Goal: Task Accomplishment & Management: Complete application form

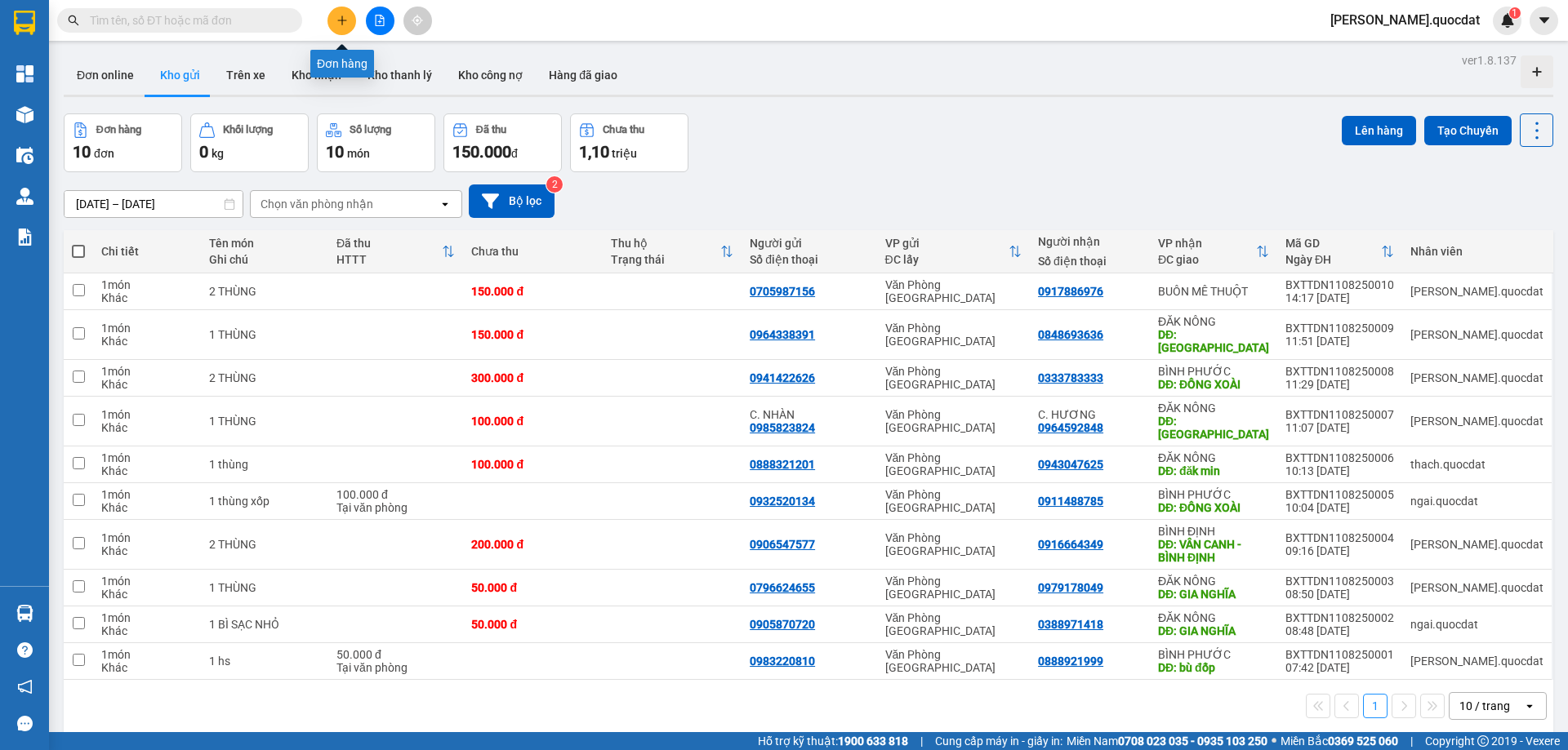
click at [338, 26] on button at bounding box center [341, 21] width 29 height 29
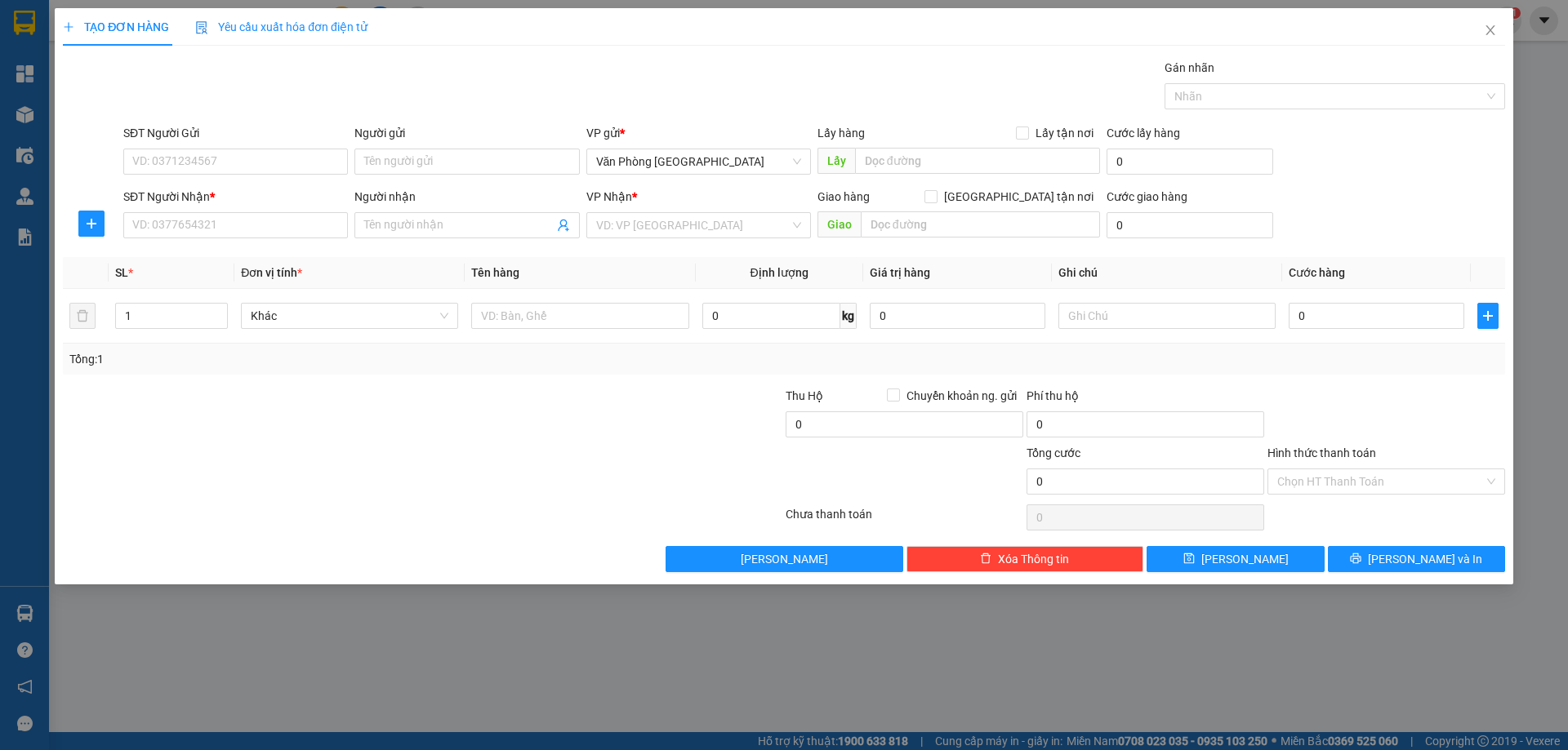
click at [259, 132] on div "SĐT Người Gửi" at bounding box center [235, 133] width 224 height 18
click at [259, 148] on input "SĐT Người Gửi" at bounding box center [235, 161] width 224 height 26
click at [249, 152] on input "SĐT Người Gửi" at bounding box center [235, 161] width 224 height 26
click at [229, 188] on div "0934810401" at bounding box center [235, 194] width 205 height 18
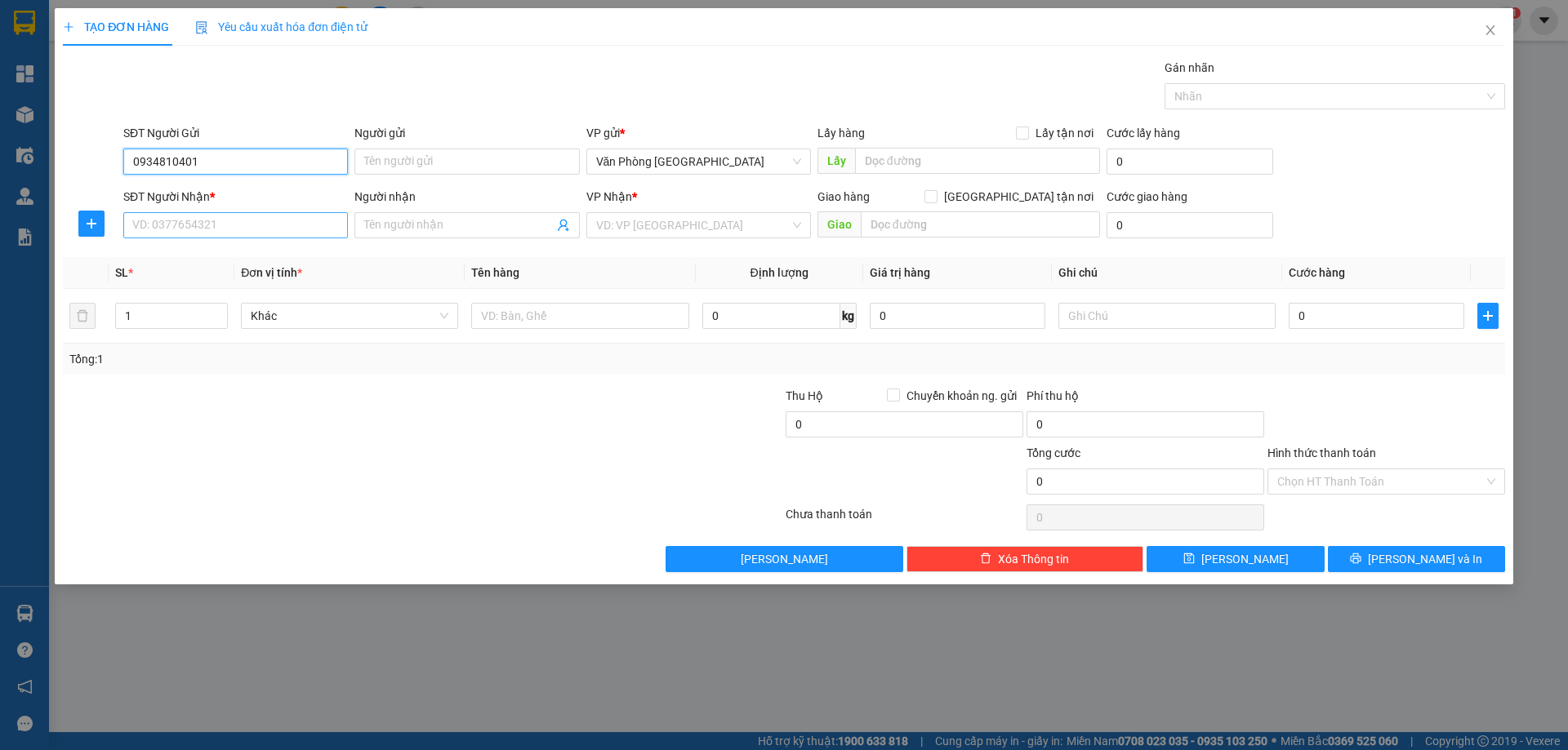
type input "0934810401"
click at [199, 231] on input "SĐT Người Nhận *" at bounding box center [235, 225] width 224 height 26
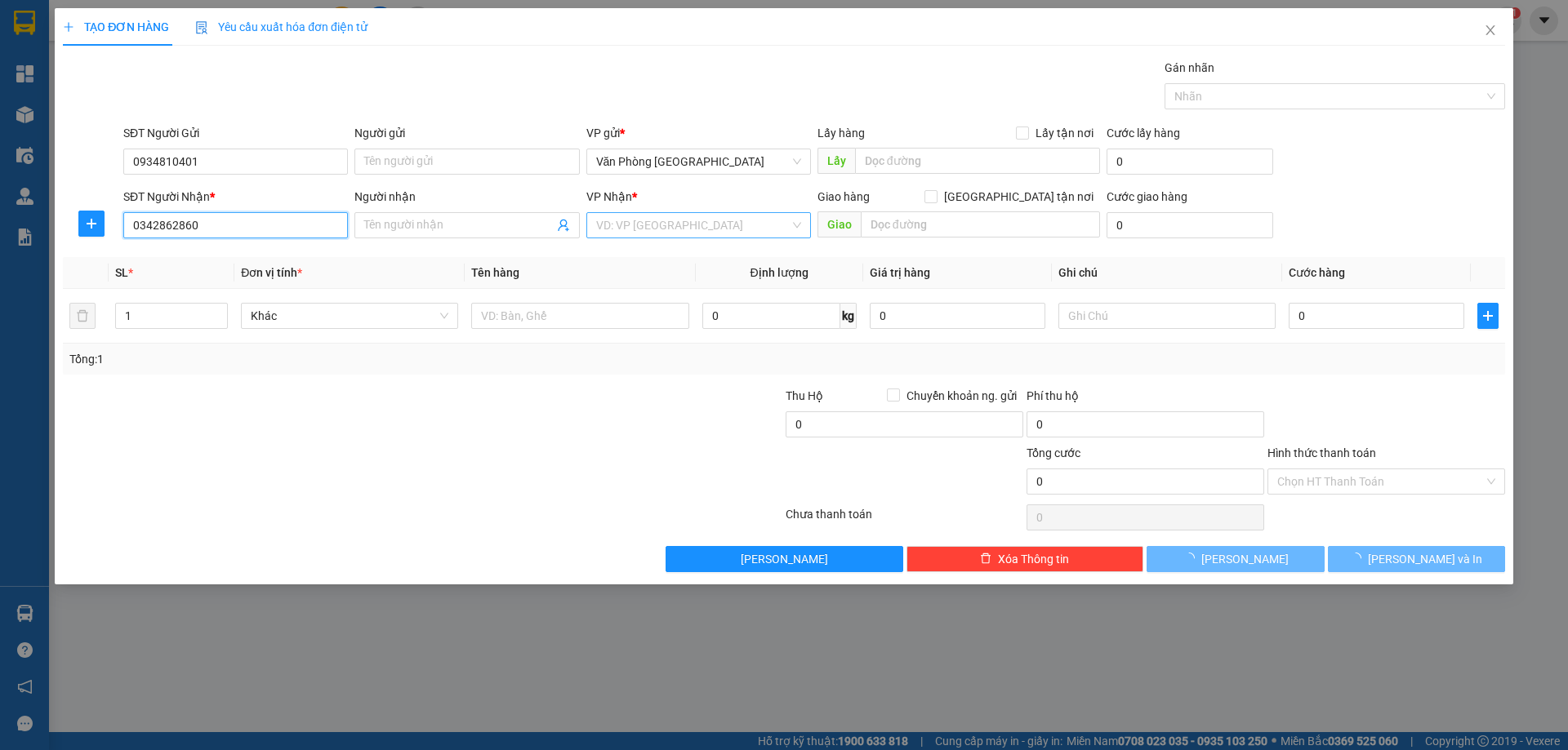
type input "0342862860"
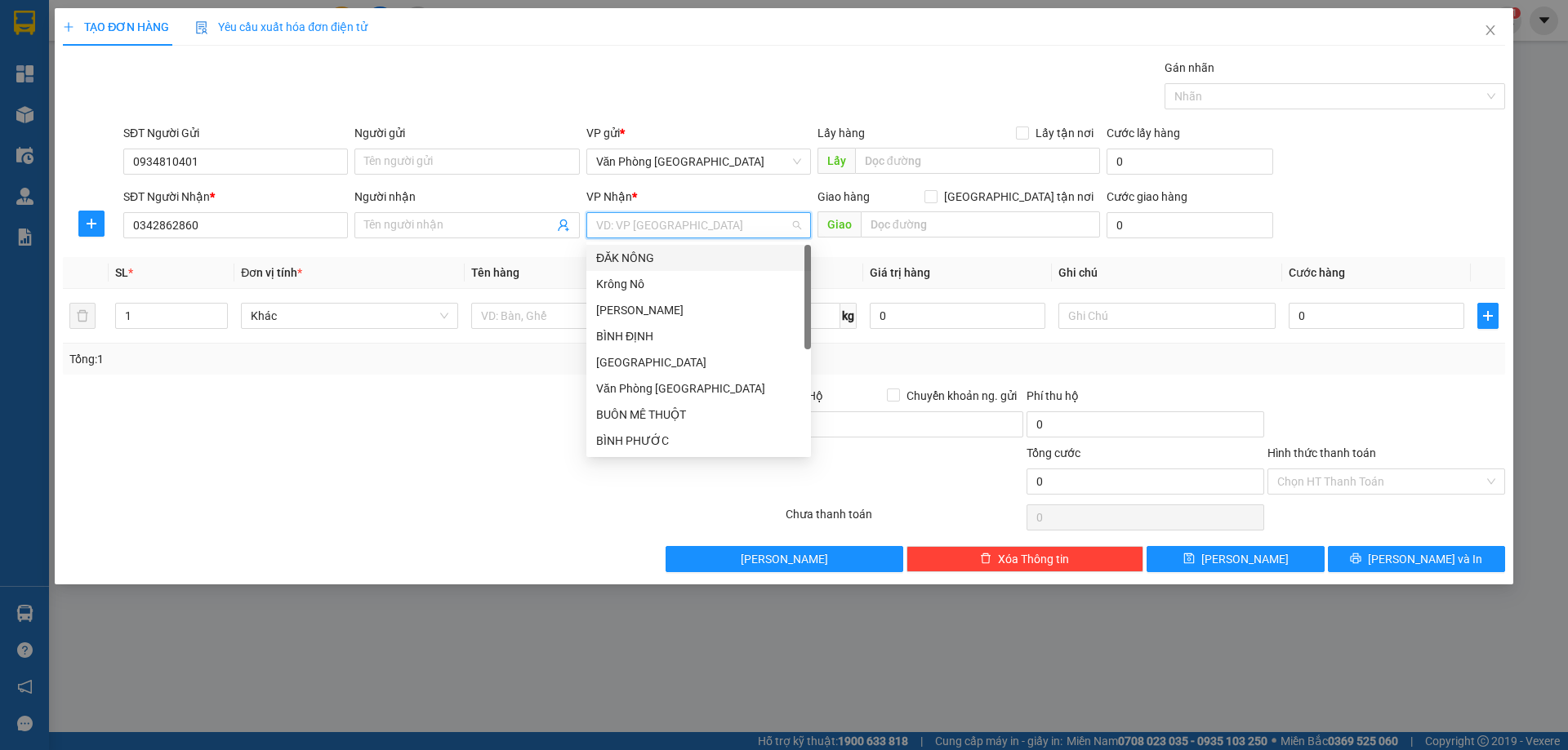
click at [647, 232] on input "search" at bounding box center [693, 225] width 194 height 25
click at [960, 230] on input "text" at bounding box center [980, 224] width 239 height 26
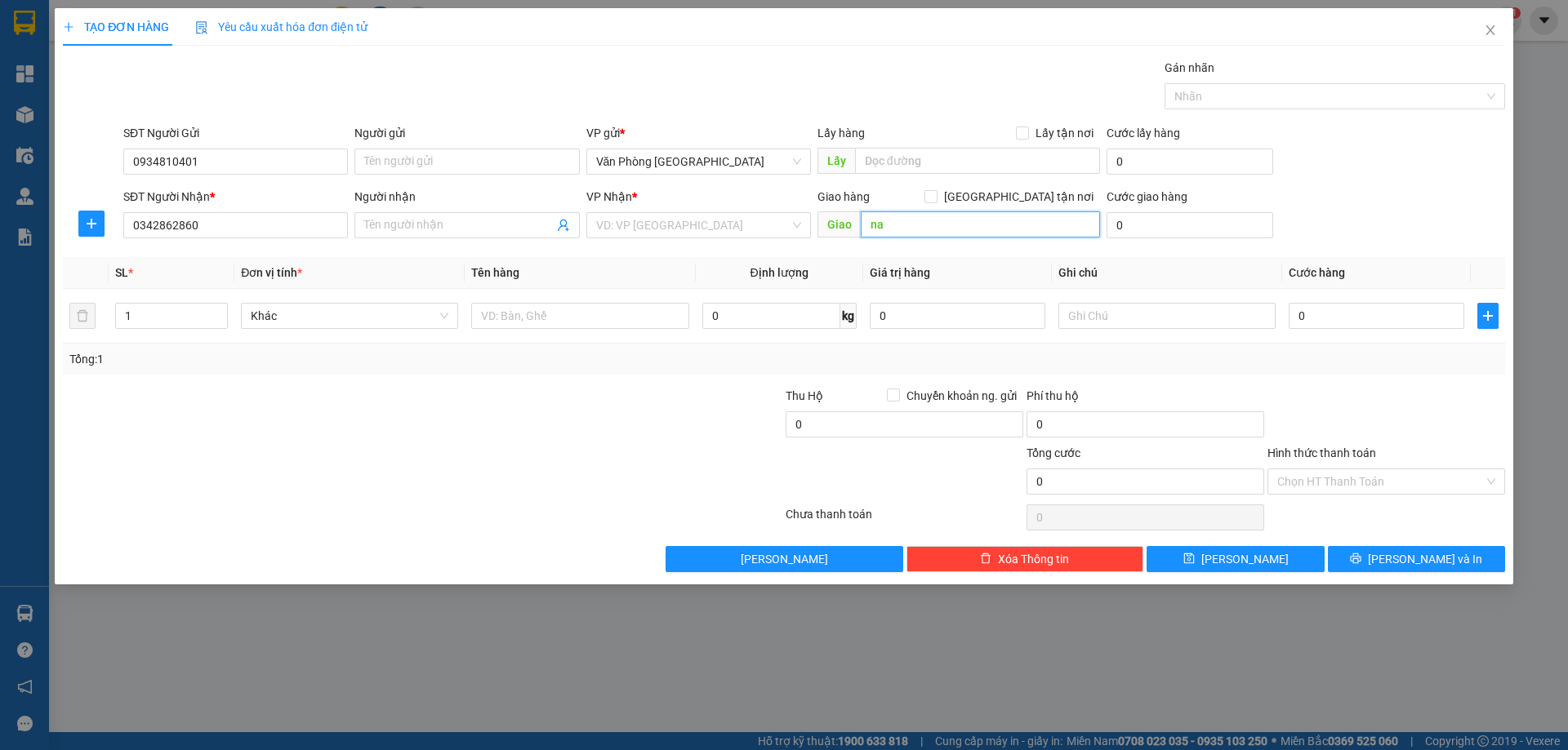
type input "n"
type input "NAM ĐÀ 1"
click at [626, 326] on input "text" at bounding box center [579, 315] width 218 height 26
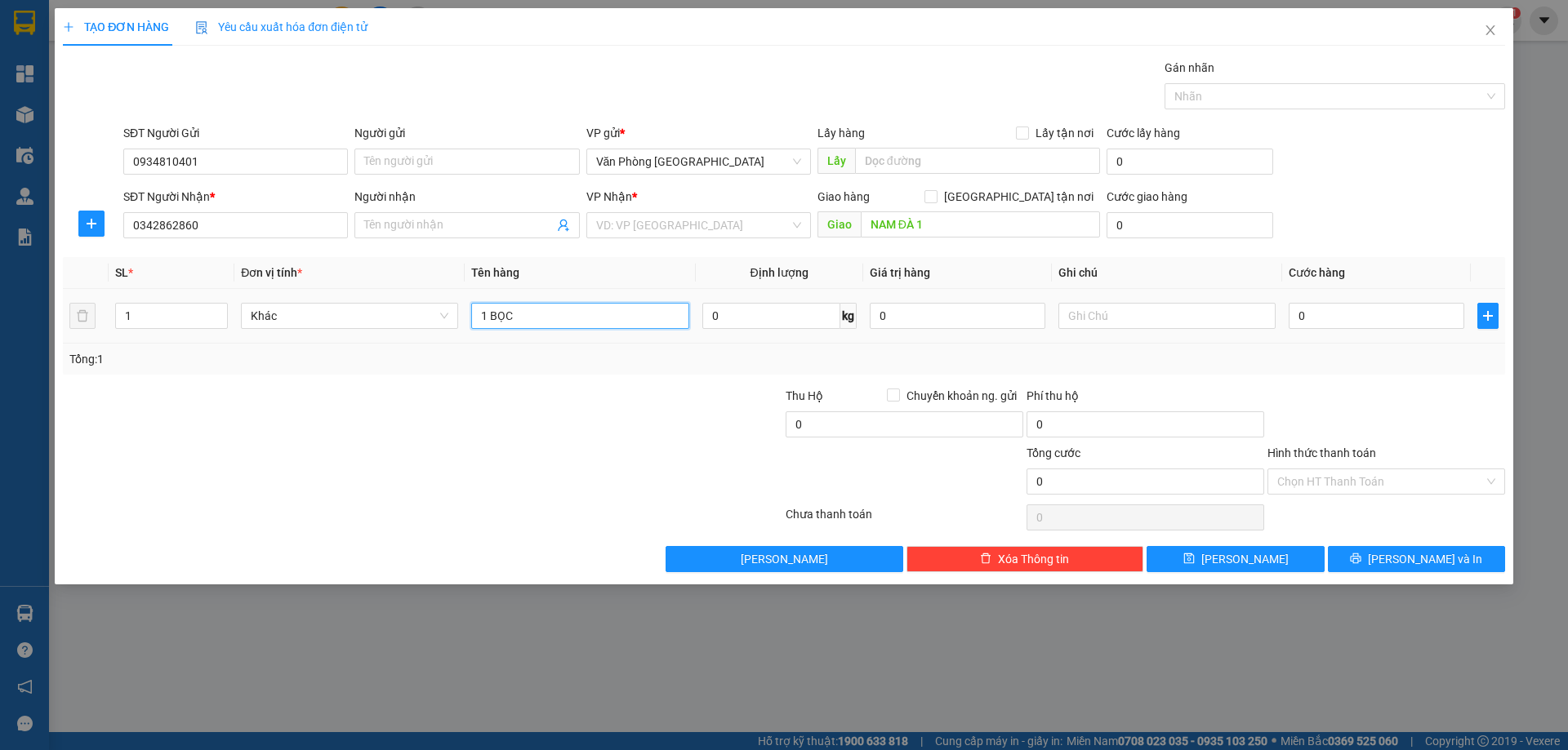
type input "1 BỌC"
type input "5"
type input "50"
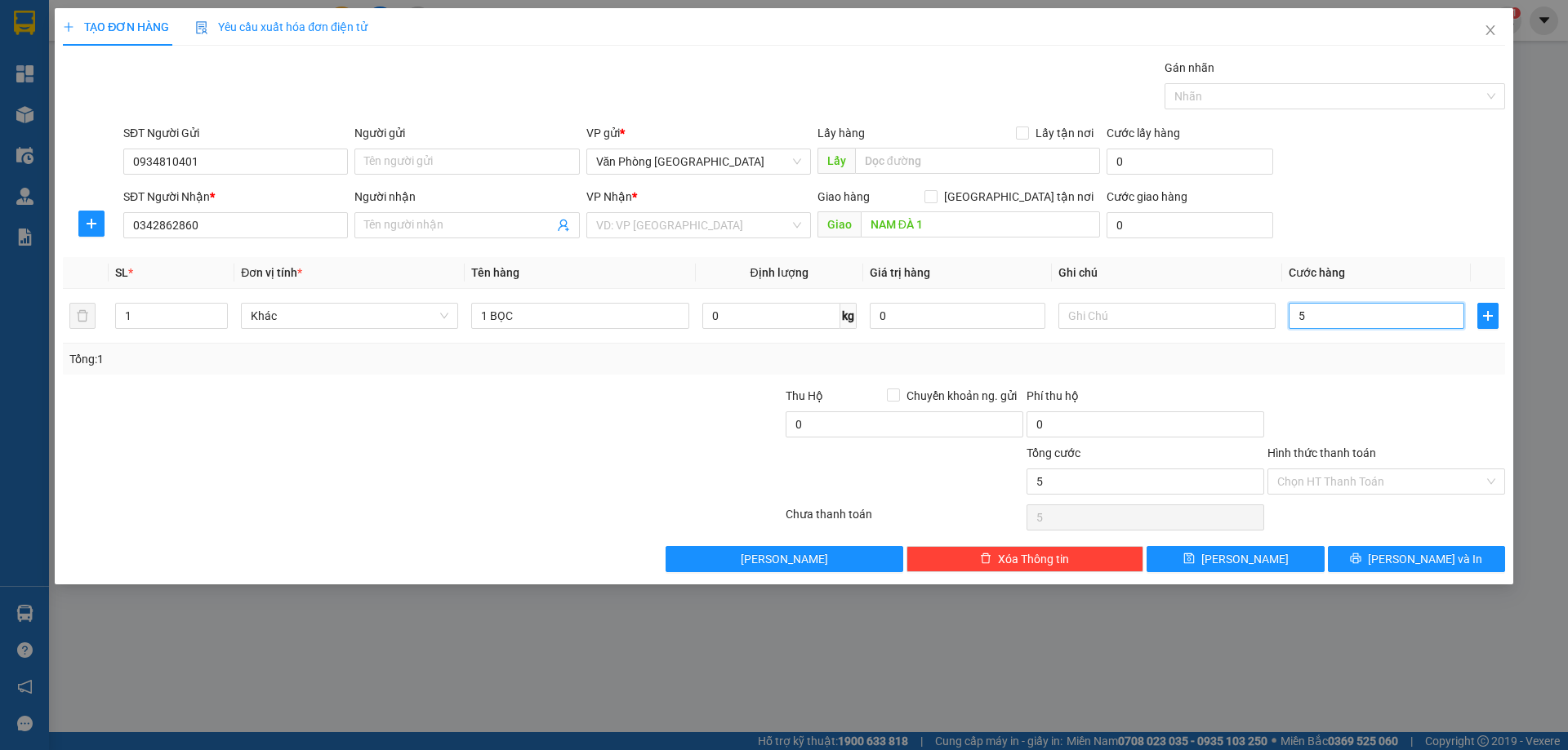
type input "50"
type input "50.000"
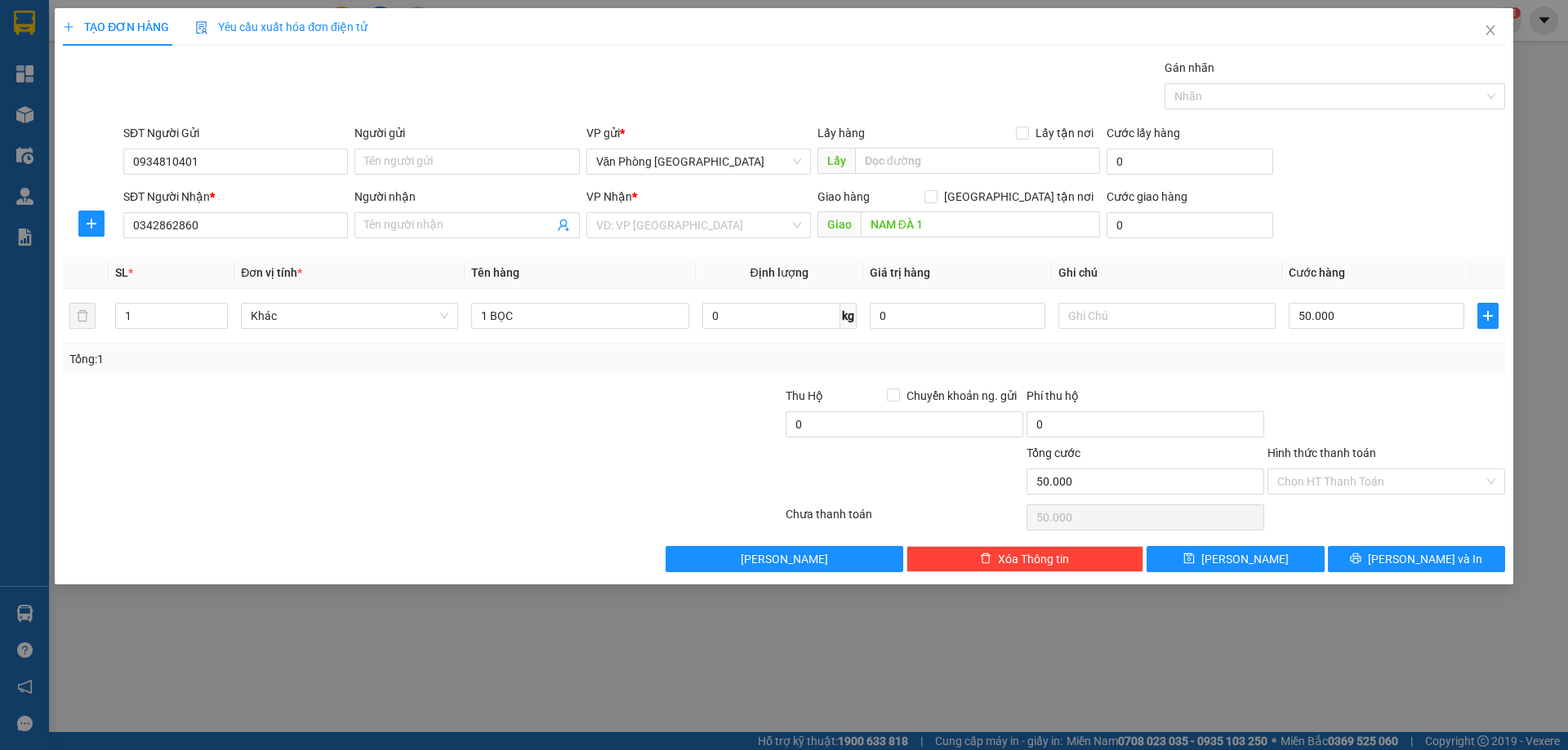
click at [1419, 392] on div at bounding box center [1386, 415] width 241 height 57
click at [1405, 560] on span "[PERSON_NAME] và In" at bounding box center [1425, 559] width 115 height 18
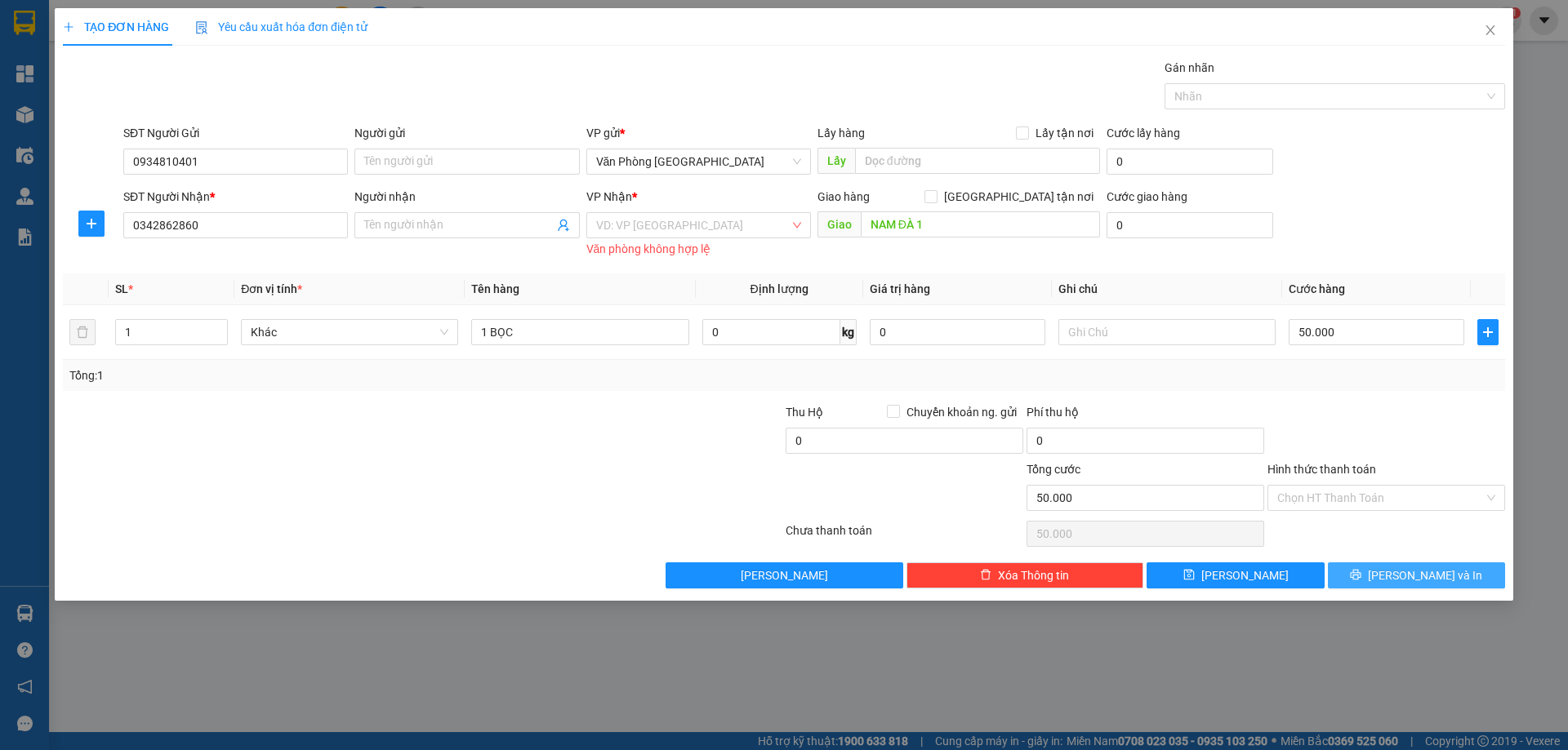
click at [1361, 572] on icon "printer" at bounding box center [1355, 575] width 12 height 12
click at [789, 218] on input "search" at bounding box center [693, 225] width 194 height 25
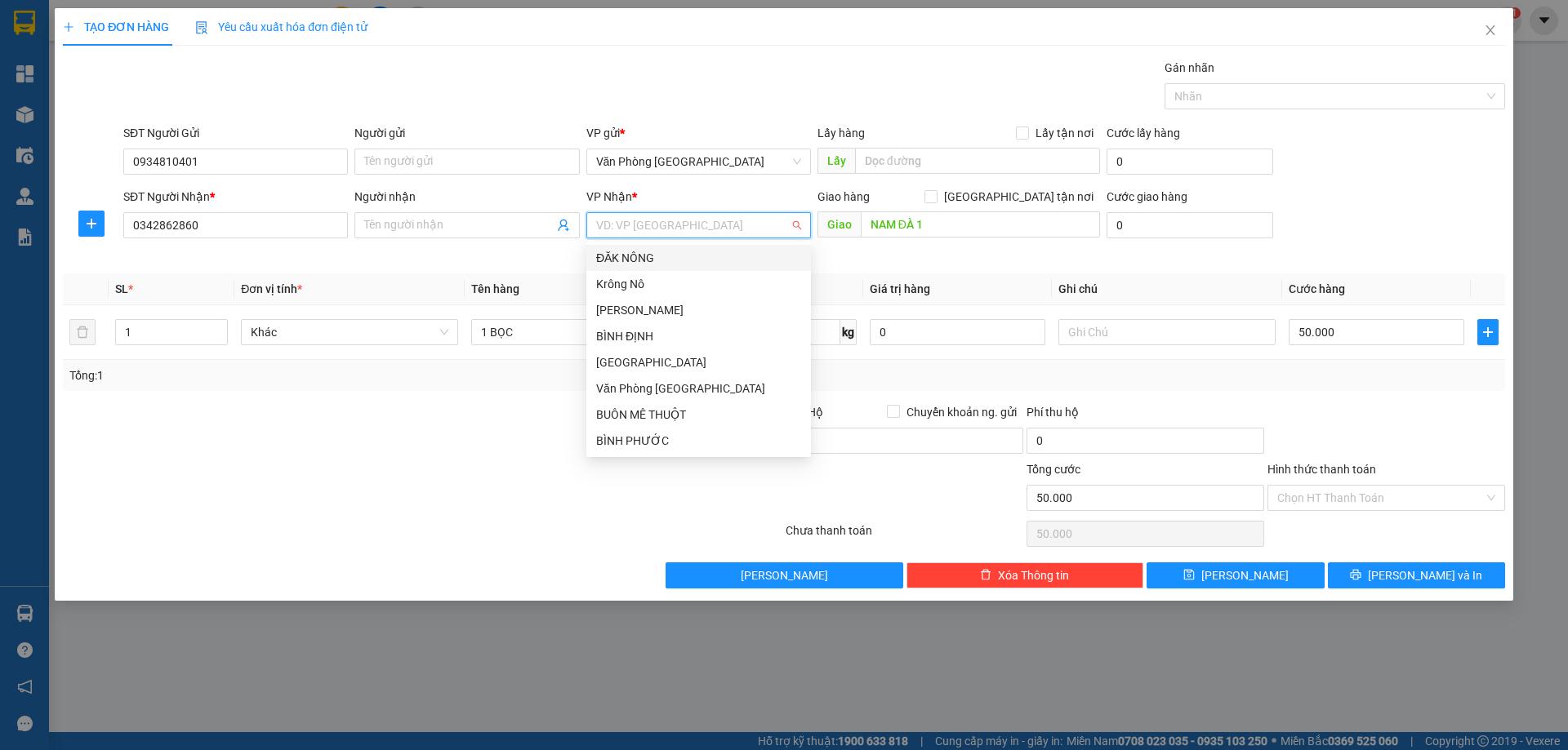
click at [648, 255] on div "ĐĂK NÔNG" at bounding box center [698, 258] width 205 height 18
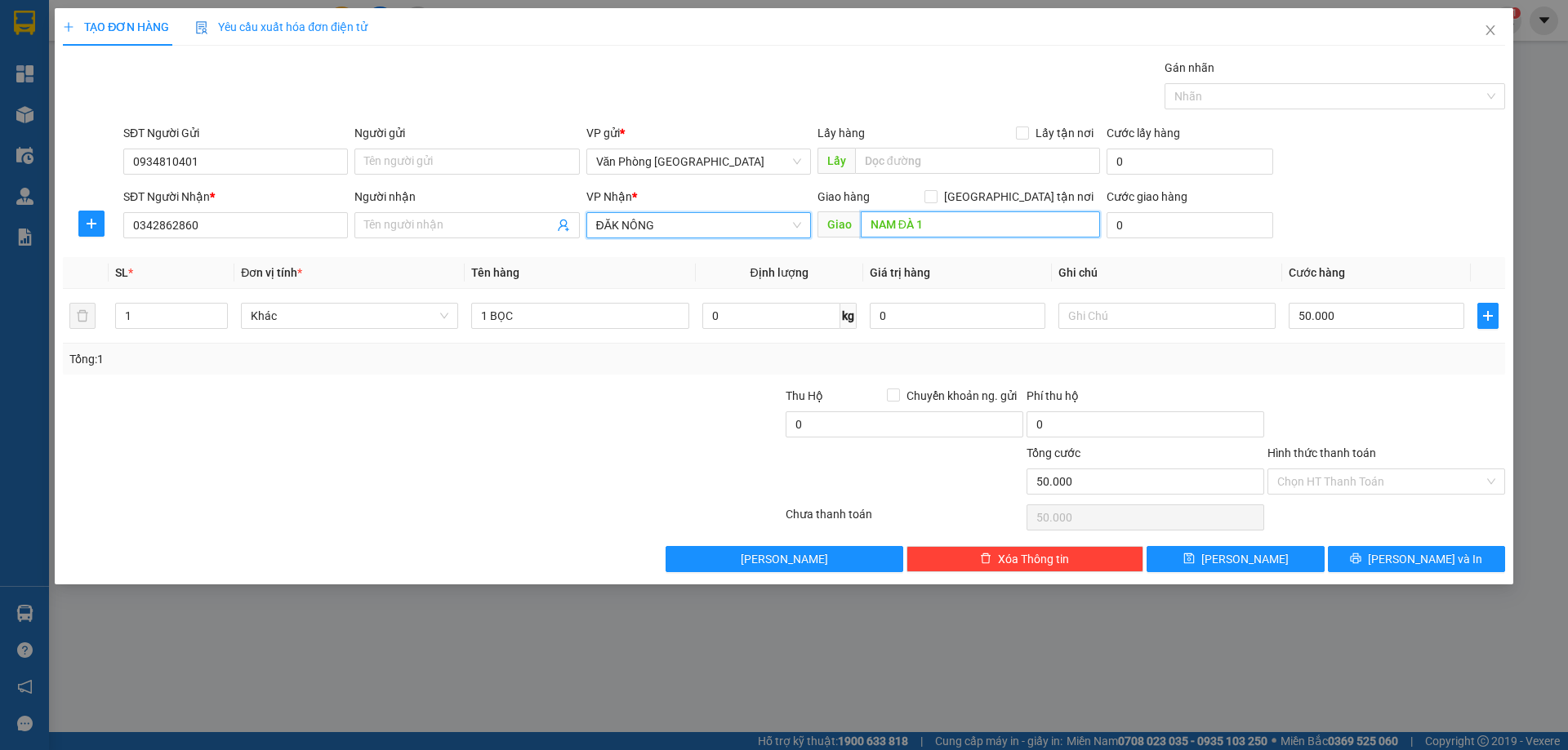
click at [931, 224] on input "NAM ĐÀ 1" at bounding box center [980, 224] width 239 height 26
click at [938, 225] on input "NAM ĐÀ 1" at bounding box center [980, 224] width 239 height 26
type input "NAM ĐÀ"
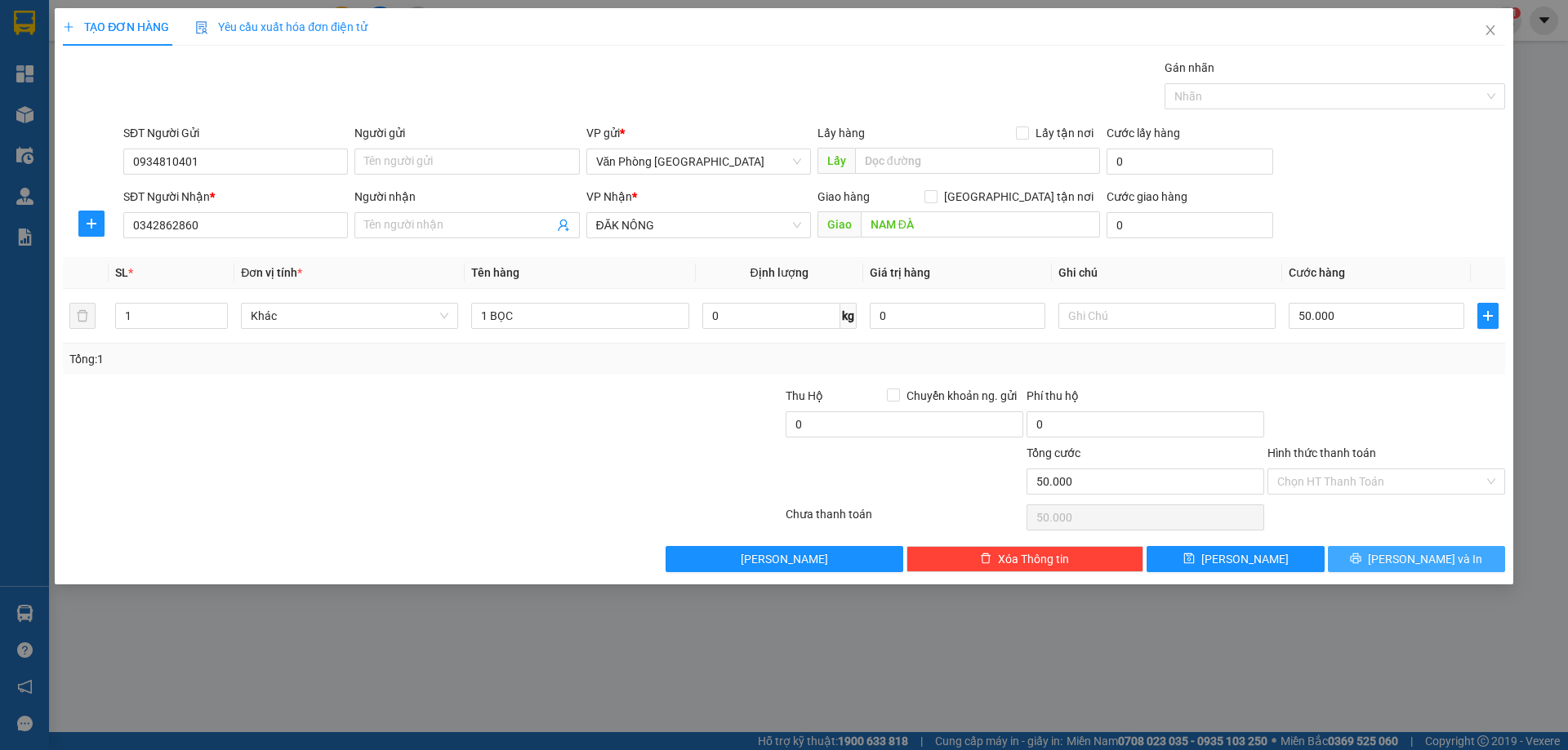
click at [1404, 558] on span "[PERSON_NAME] và In" at bounding box center [1425, 559] width 115 height 18
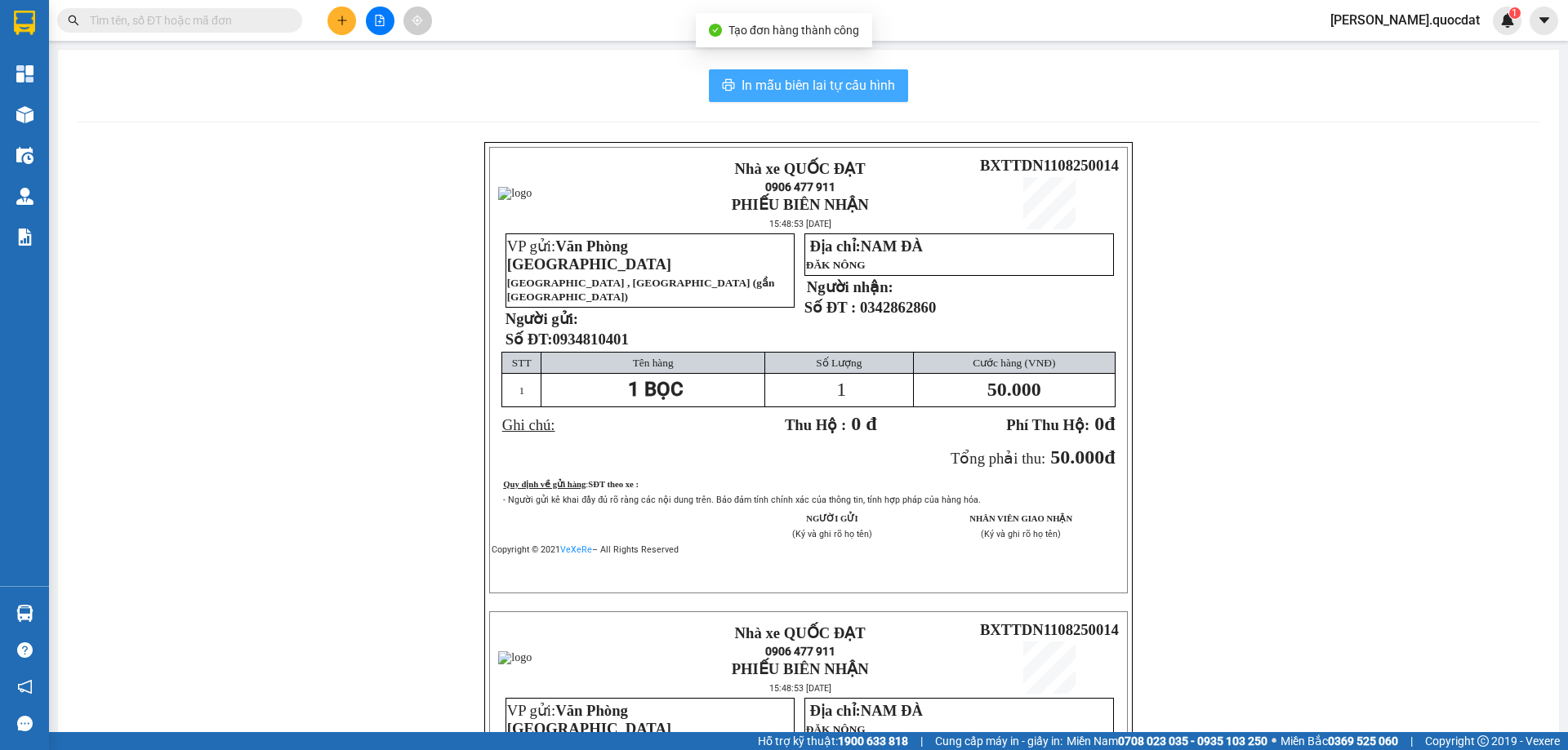
click at [790, 90] on span "In mẫu biên lai tự cấu hình" at bounding box center [818, 85] width 153 height 21
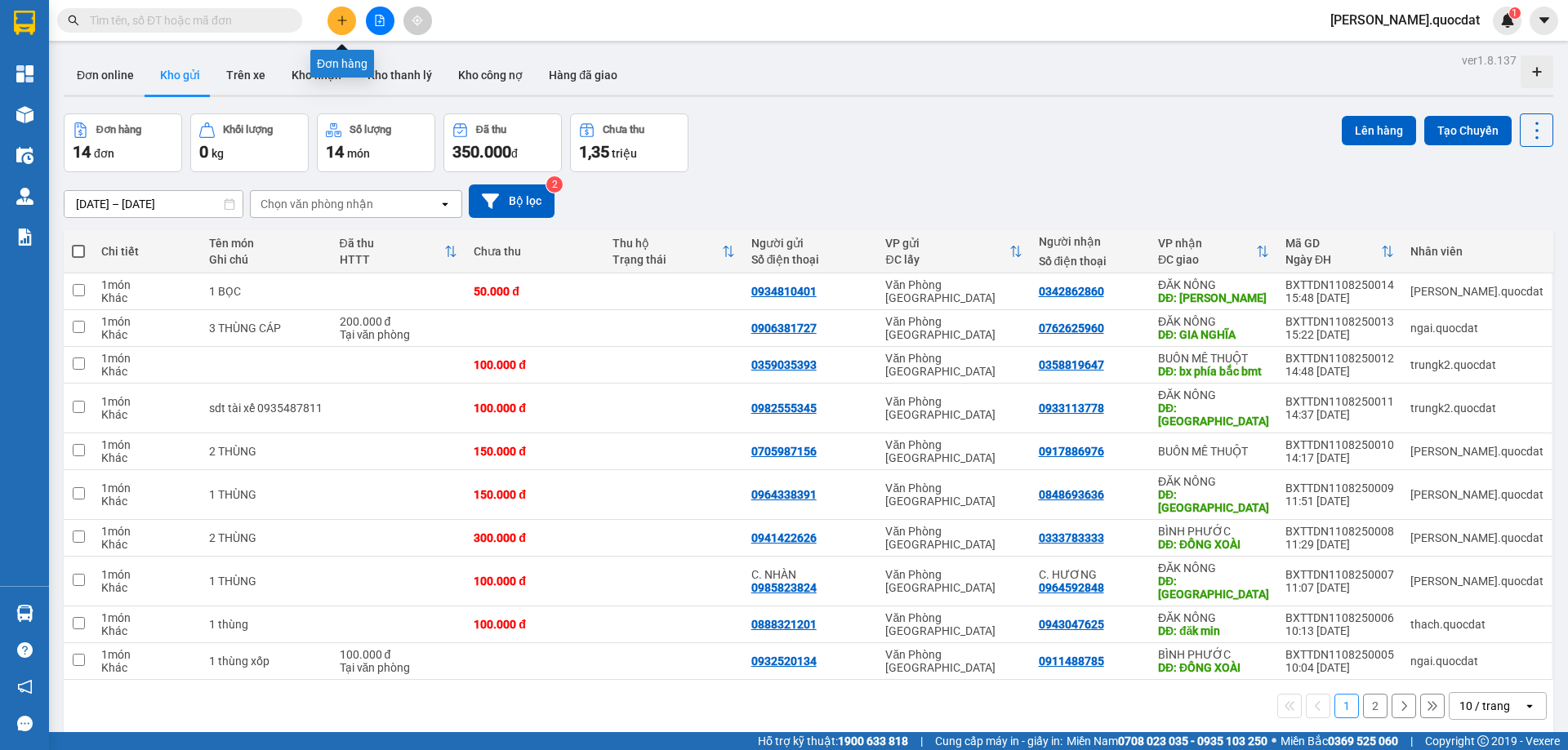
click at [347, 16] on icon "plus" at bounding box center [342, 21] width 12 height 12
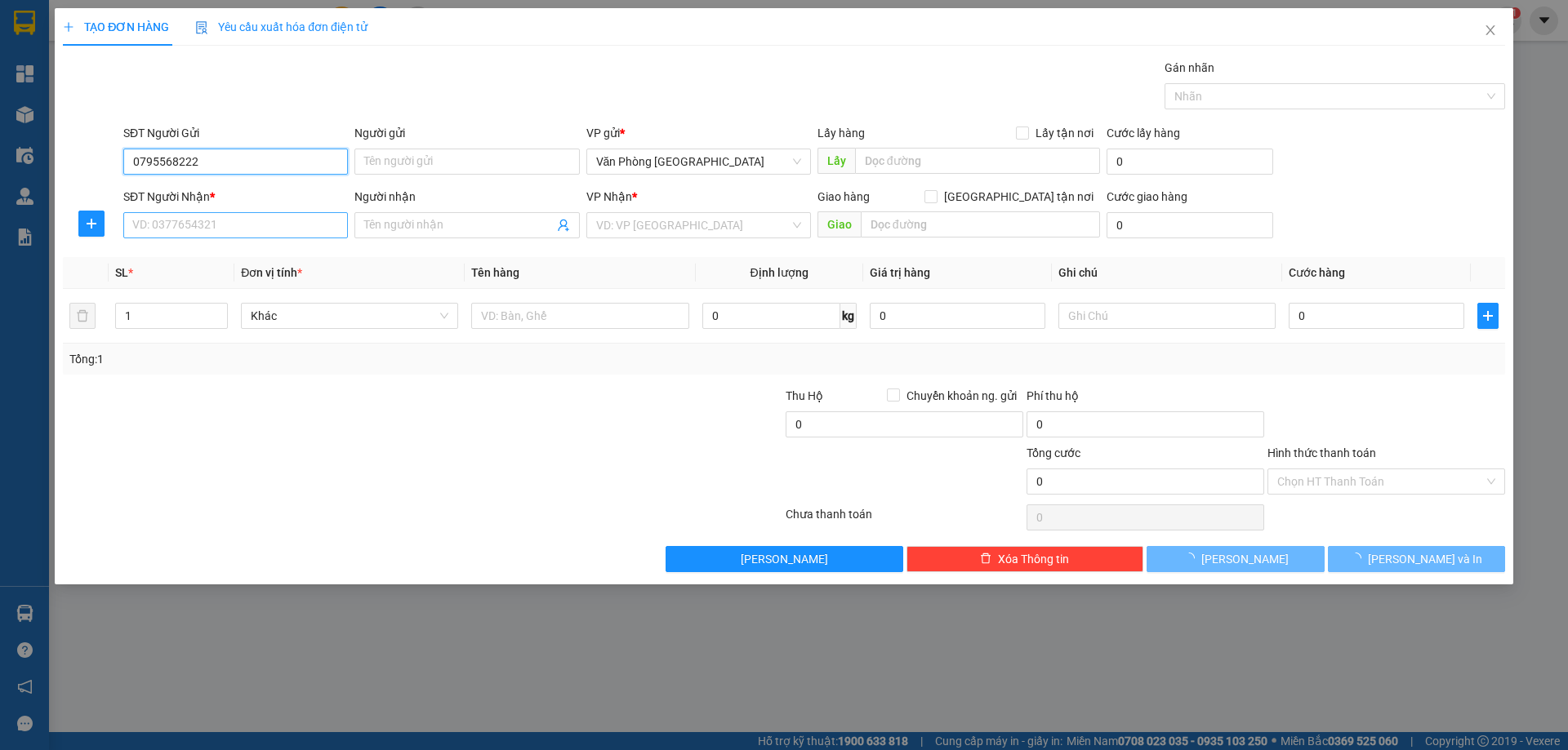
type input "0795568222"
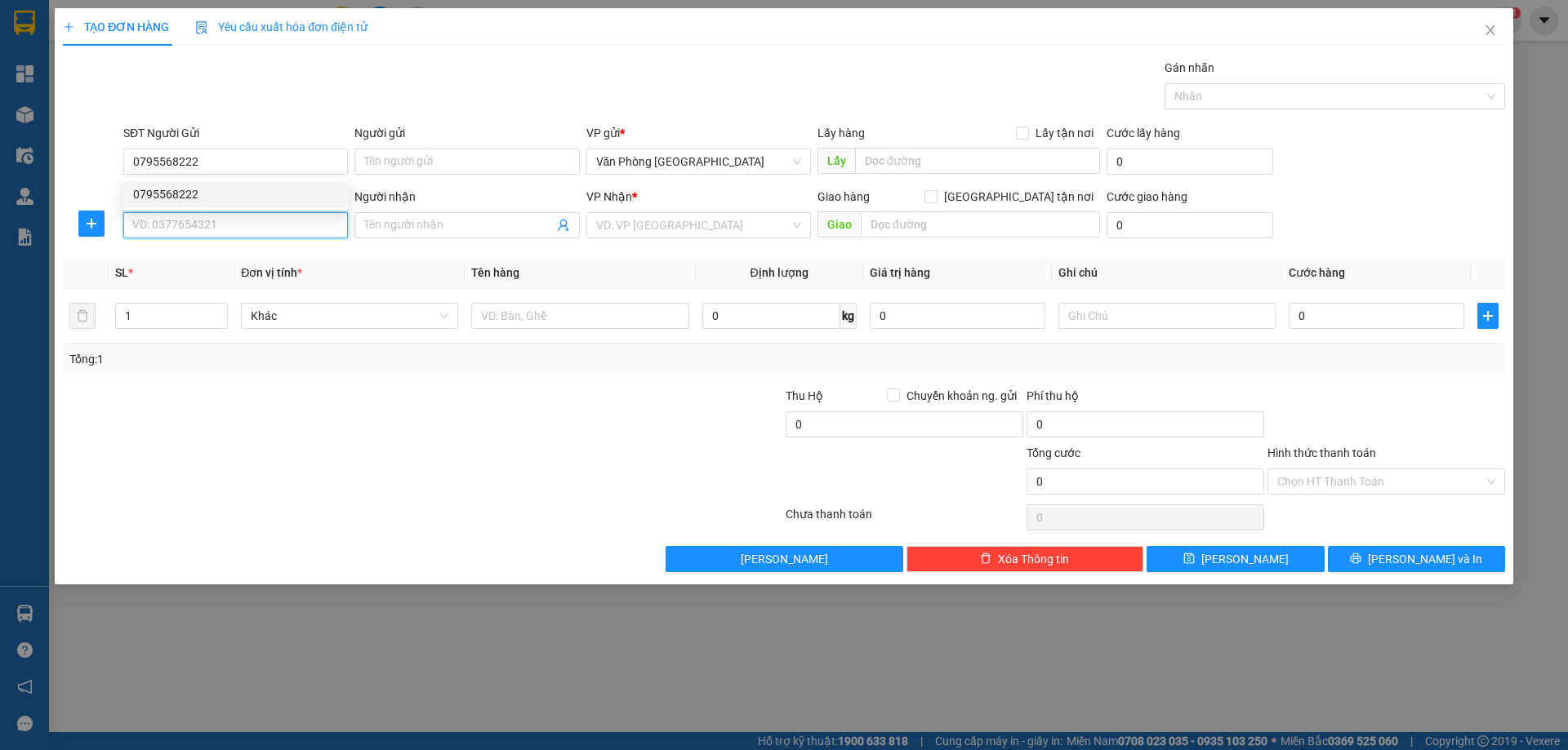
click at [194, 228] on input "SĐT Người Nhận *" at bounding box center [235, 225] width 224 height 26
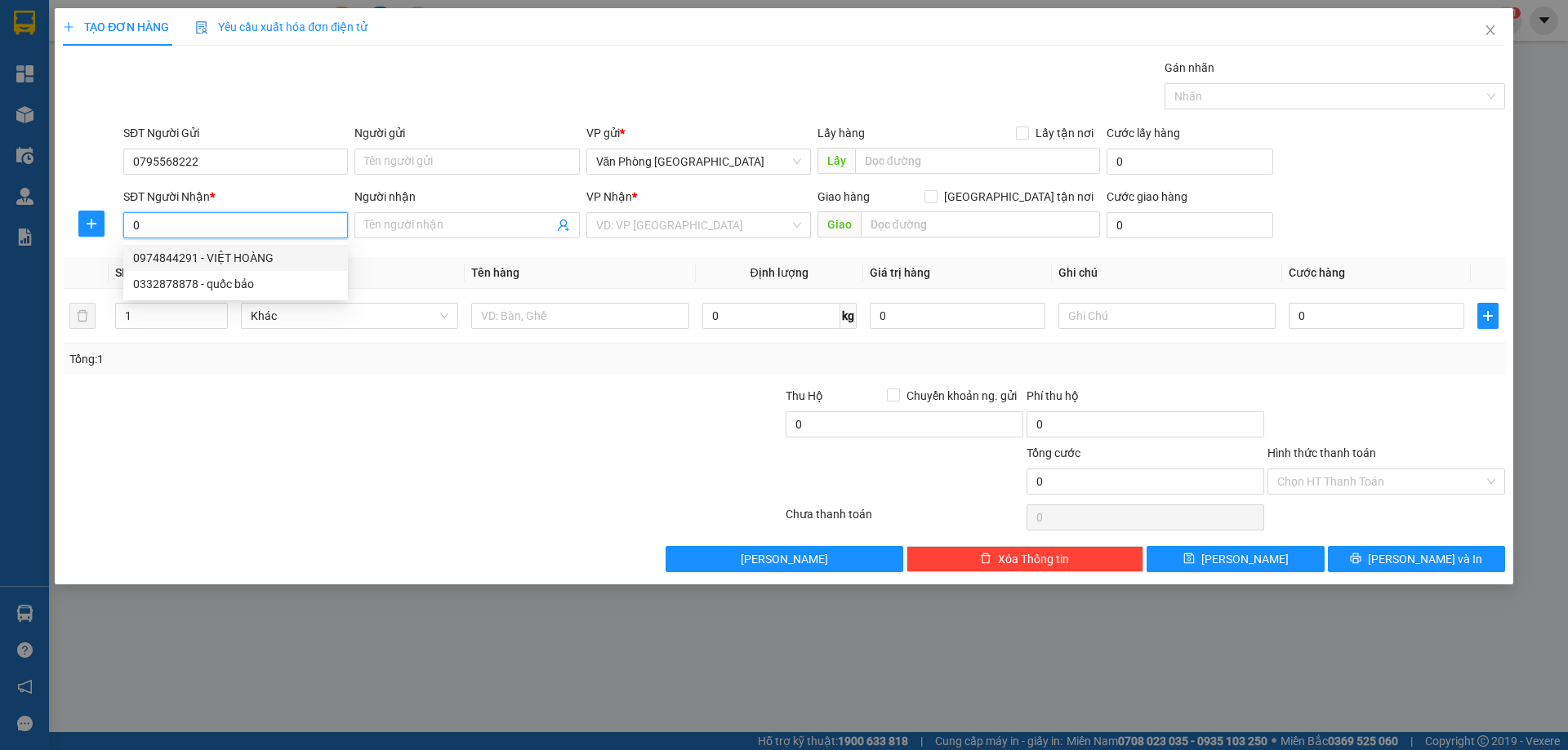
click at [209, 255] on div "0974844291 - VIỆT HOÀNG" at bounding box center [235, 258] width 205 height 18
type input "0974844291"
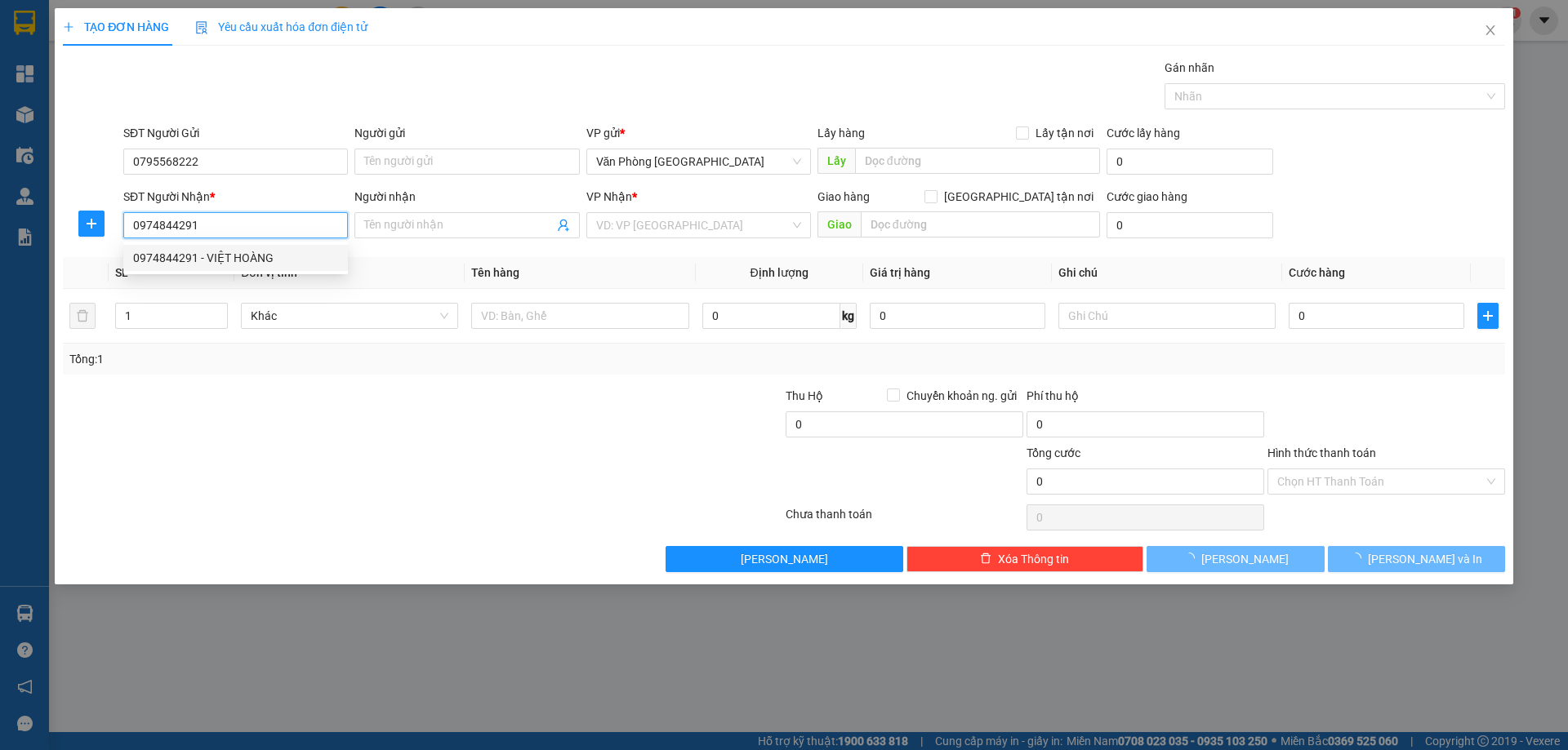
type input "VIỆT HOÀNG"
type input "GIA NGHĨA"
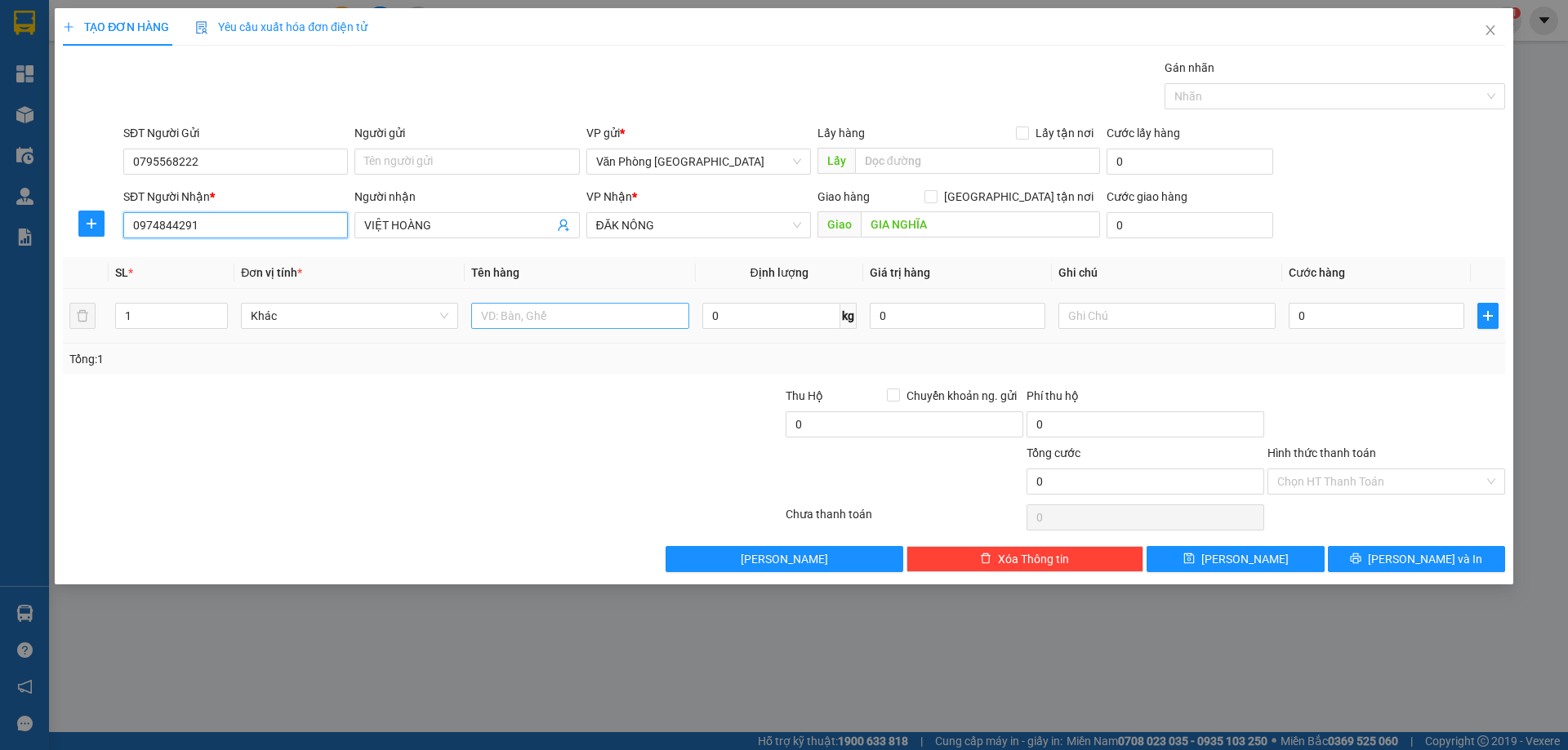
type input "0974844291"
click at [497, 317] on input "text" at bounding box center [579, 315] width 218 height 26
type input "1 KIỆN"
type input "5"
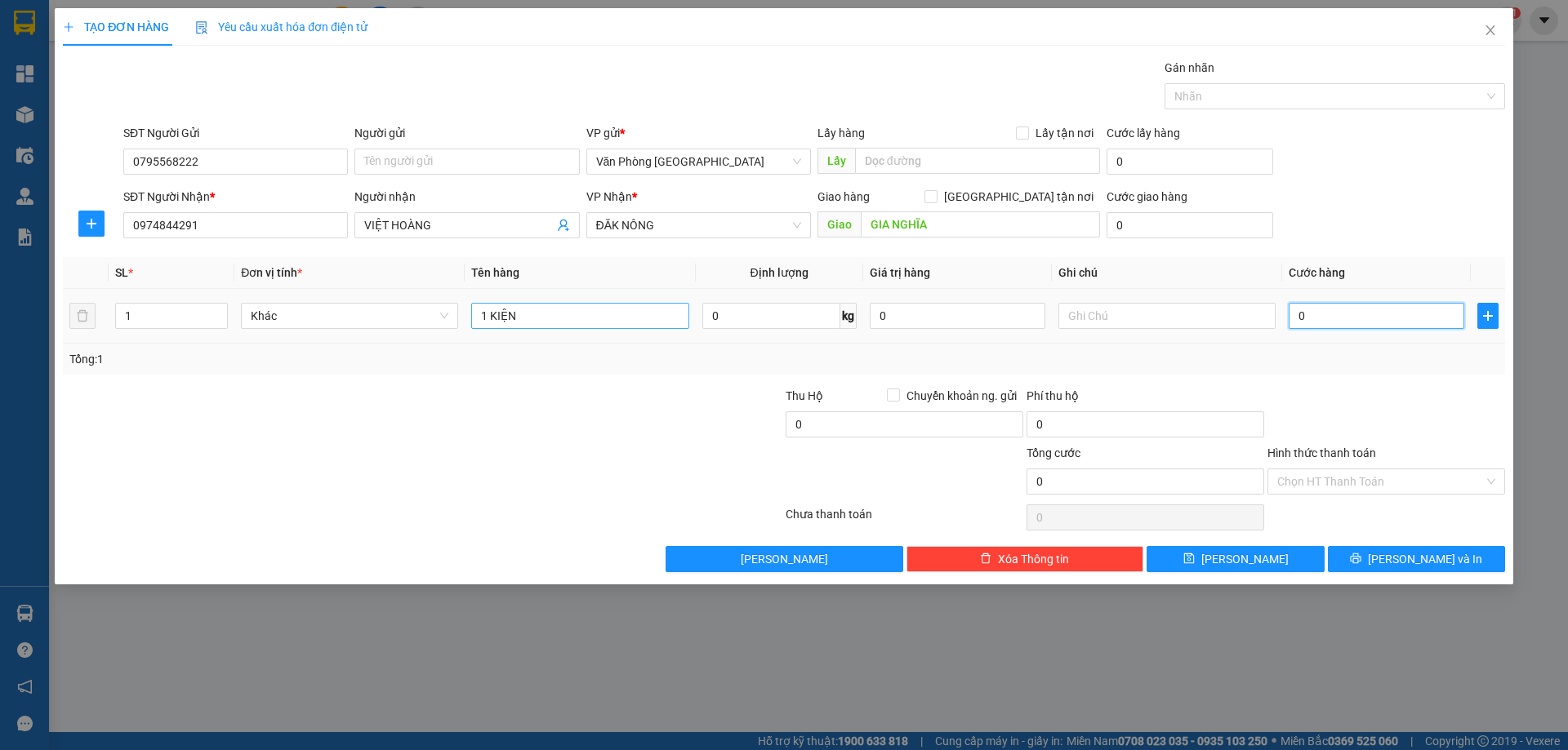
type input "5"
type input "50"
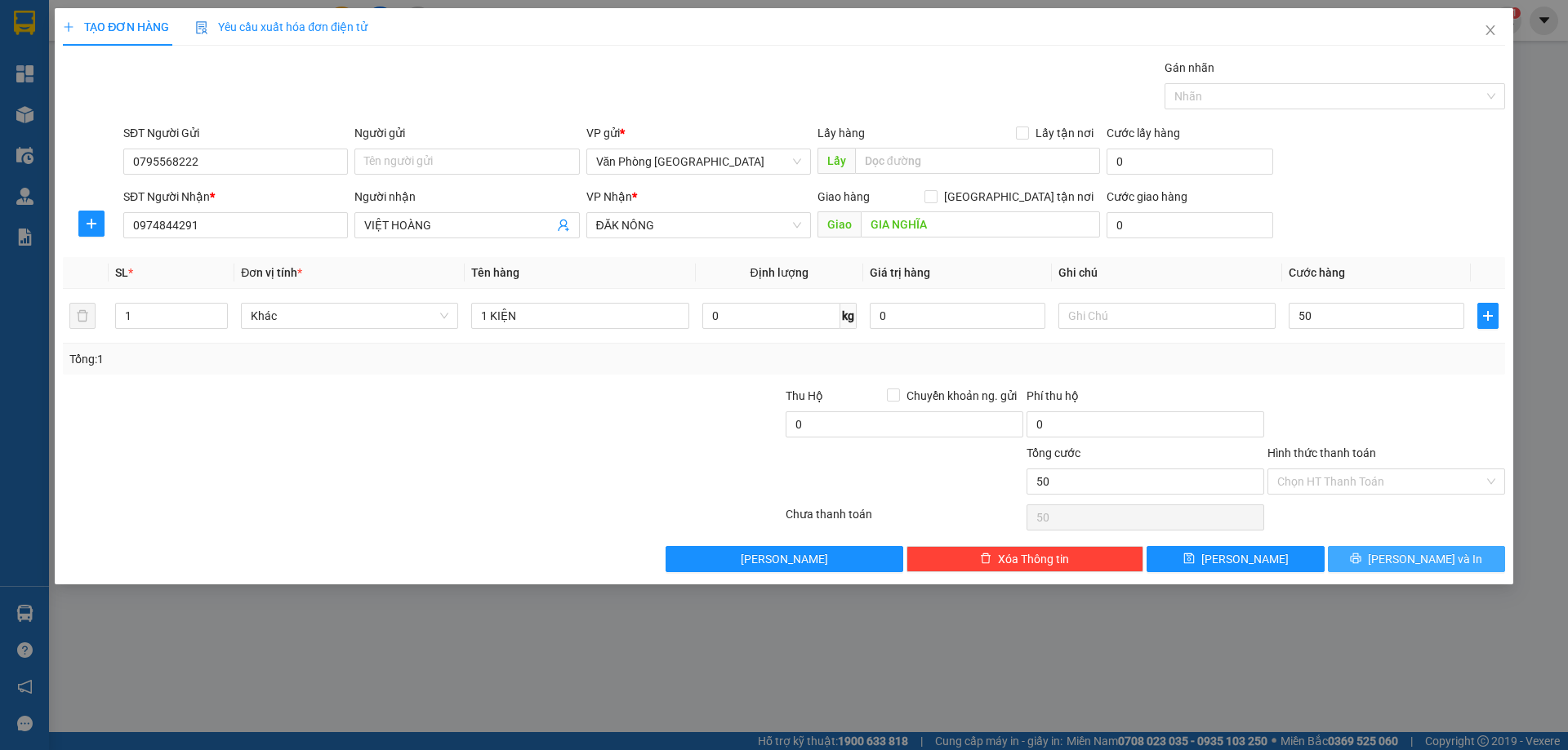
type input "50.000"
click at [1402, 556] on span "[PERSON_NAME] và In" at bounding box center [1425, 559] width 115 height 18
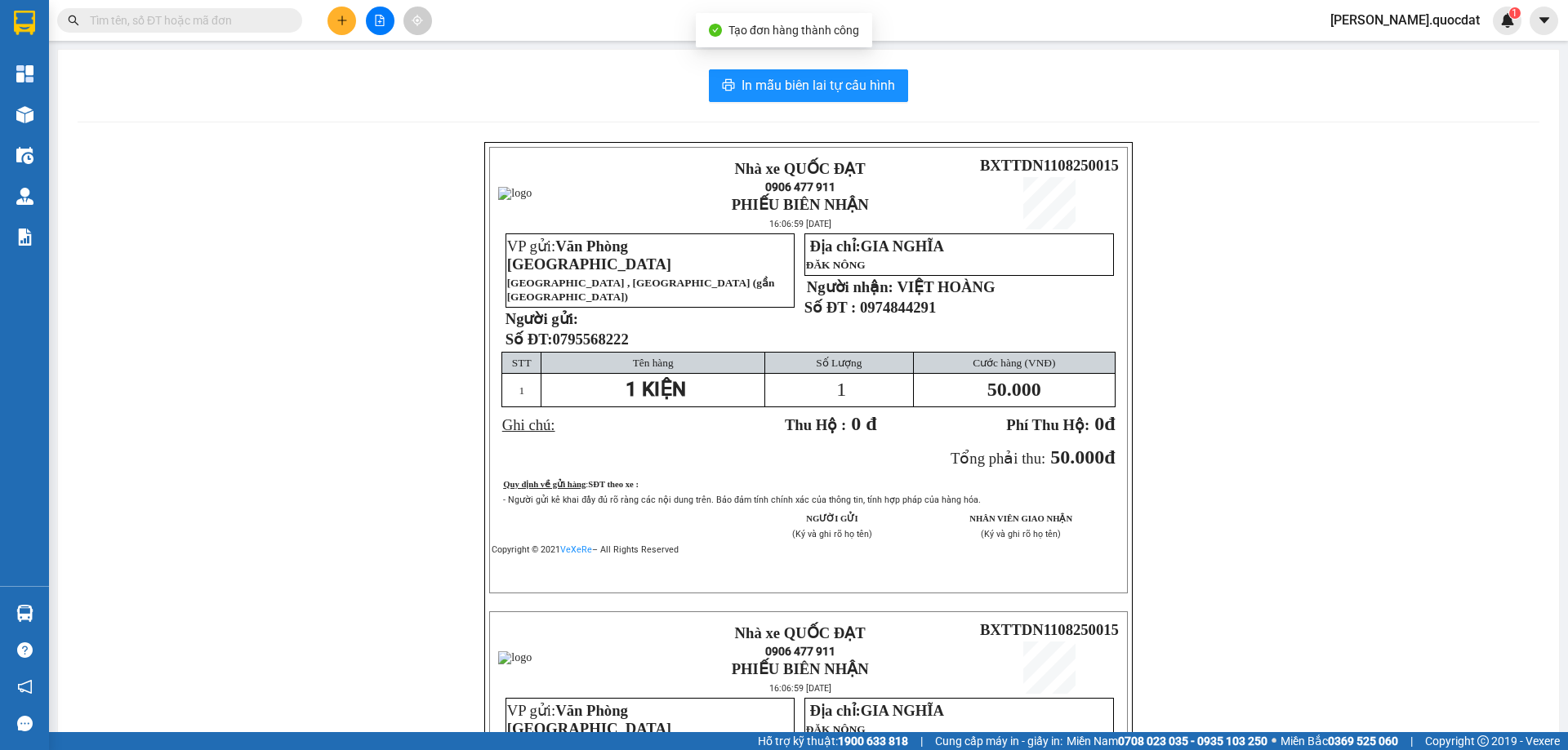
click at [799, 102] on div "In mẫu biên lai tự cấu hình Nhà xe QUỐC ĐẠT 0906 477 911 PHIẾU BIÊN NHẬN 16:06:…" at bounding box center [809, 576] width 1501 height 1053
click at [814, 87] on span "In mẫu biên lai tự cấu hình" at bounding box center [818, 85] width 153 height 21
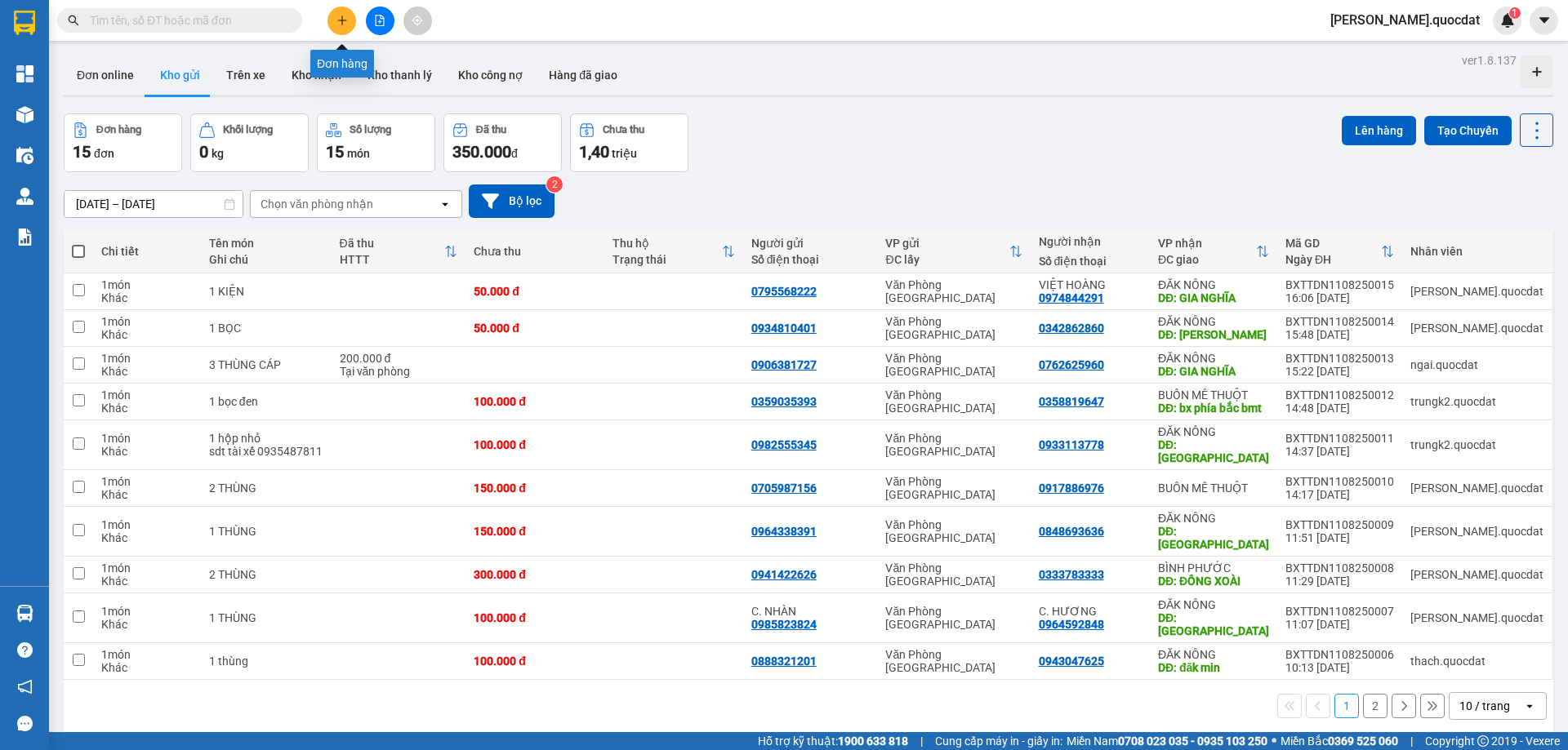
click at [341, 12] on button at bounding box center [341, 21] width 29 height 29
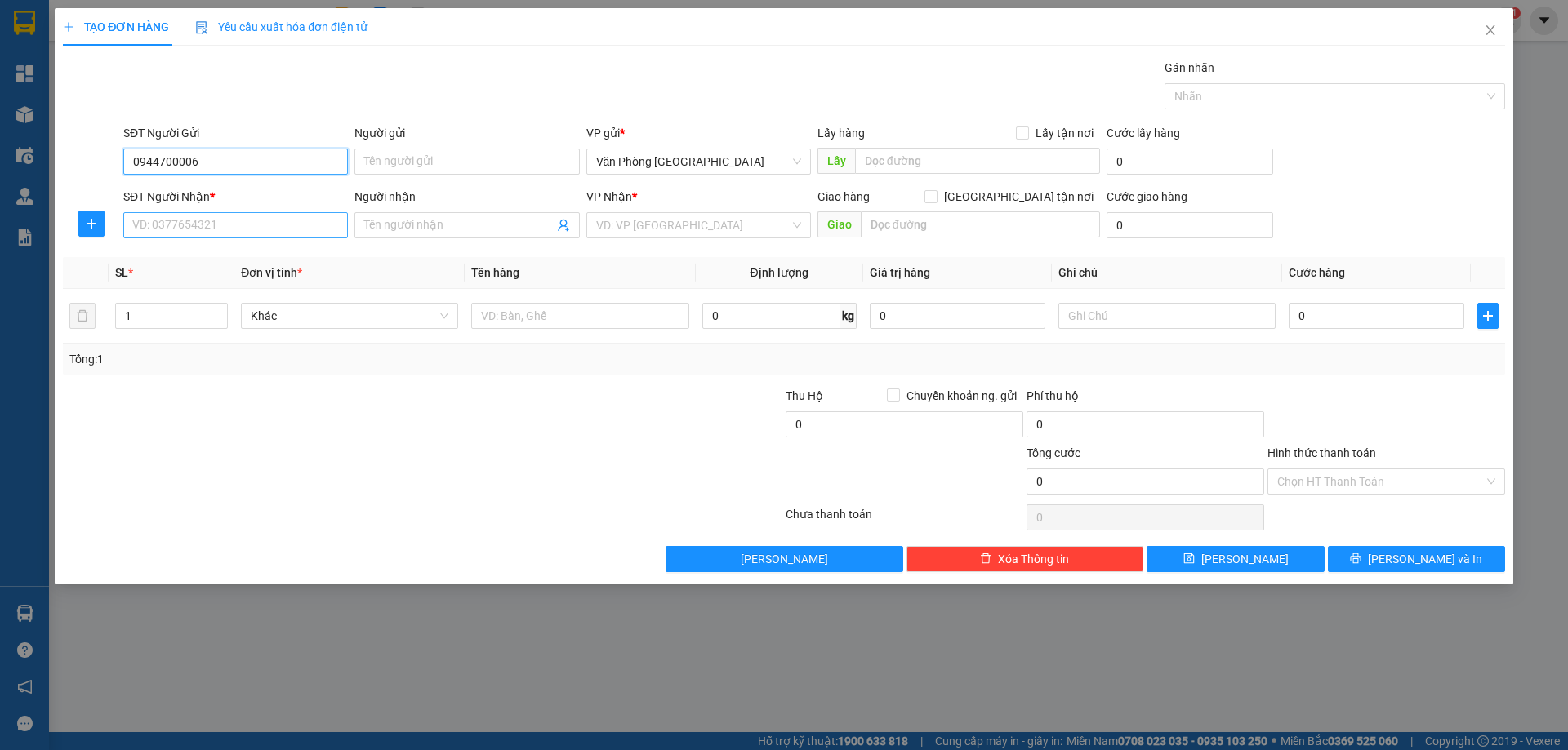
type input "0944700006"
click at [232, 212] on input "SĐT Người Nhận *" at bounding box center [235, 225] width 224 height 26
type input "0385801707"
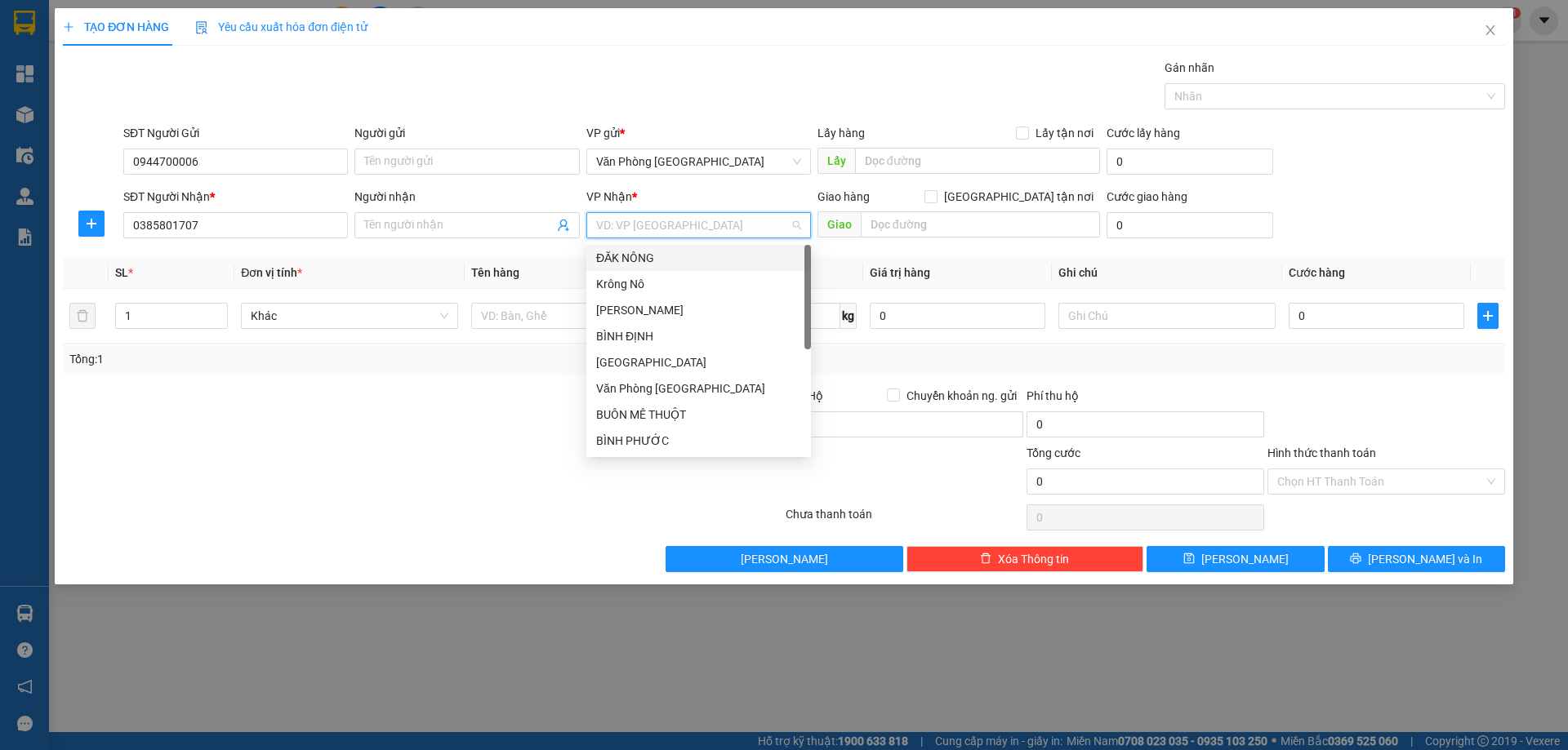
click at [663, 233] on input "search" at bounding box center [693, 225] width 194 height 25
click at [919, 229] on input "text" at bounding box center [980, 224] width 239 height 26
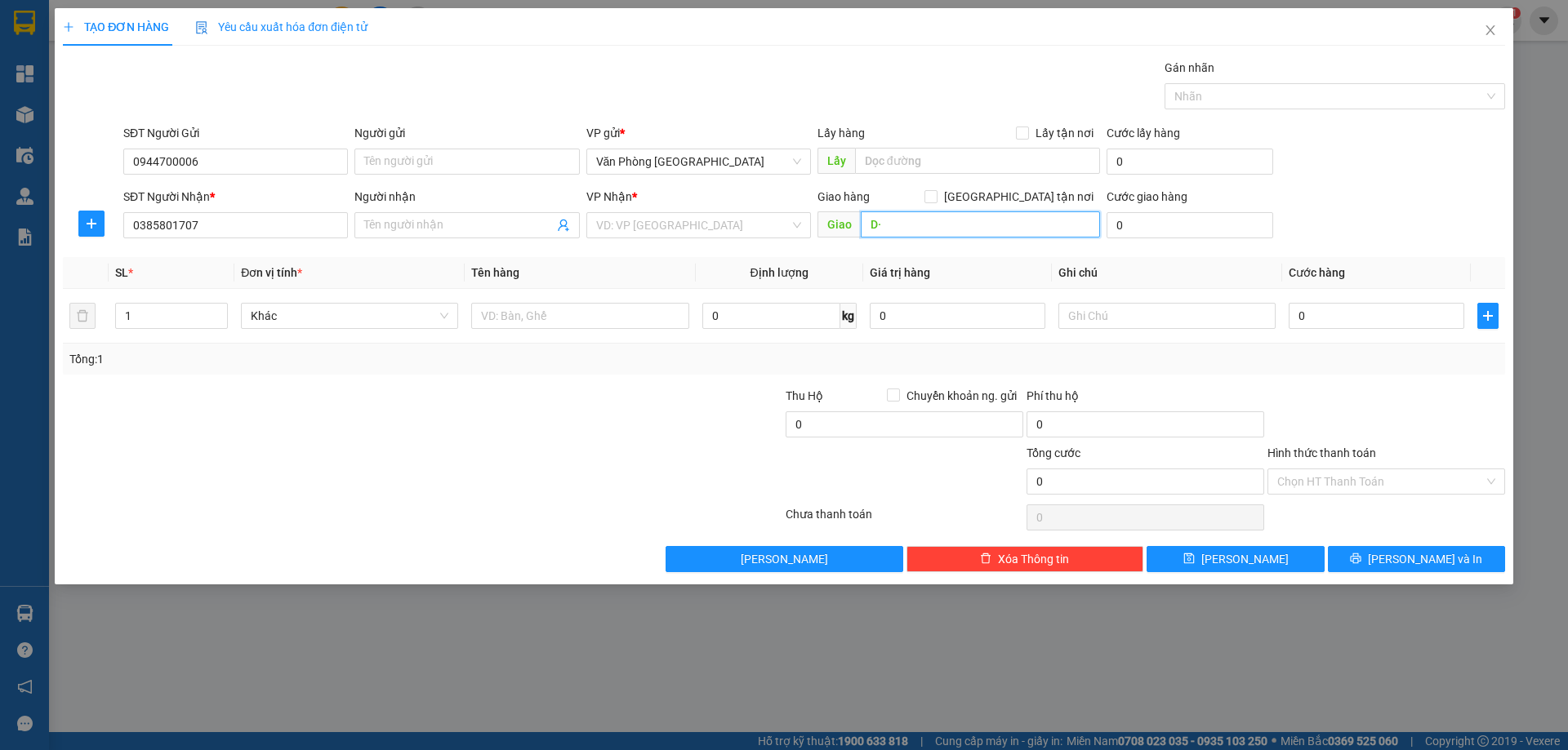
type input "D"
type input "ĐĂK SONG"
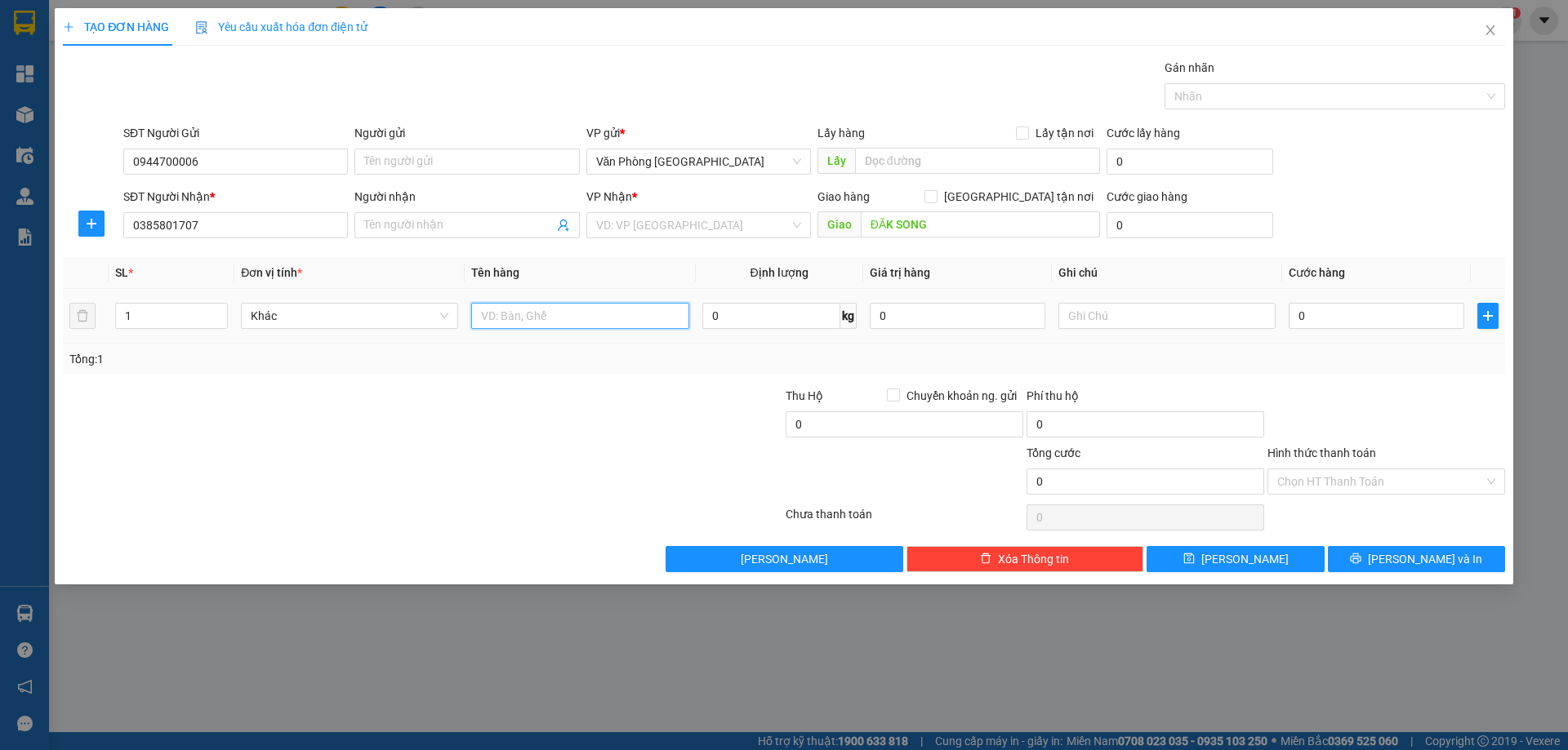
click at [619, 325] on input "text" at bounding box center [579, 315] width 218 height 26
click at [652, 316] on input "1 HỘP" at bounding box center [579, 315] width 218 height 26
click at [642, 314] on input "1 HỘP" at bounding box center [579, 315] width 218 height 26
type input "1 HỘP CHIM"
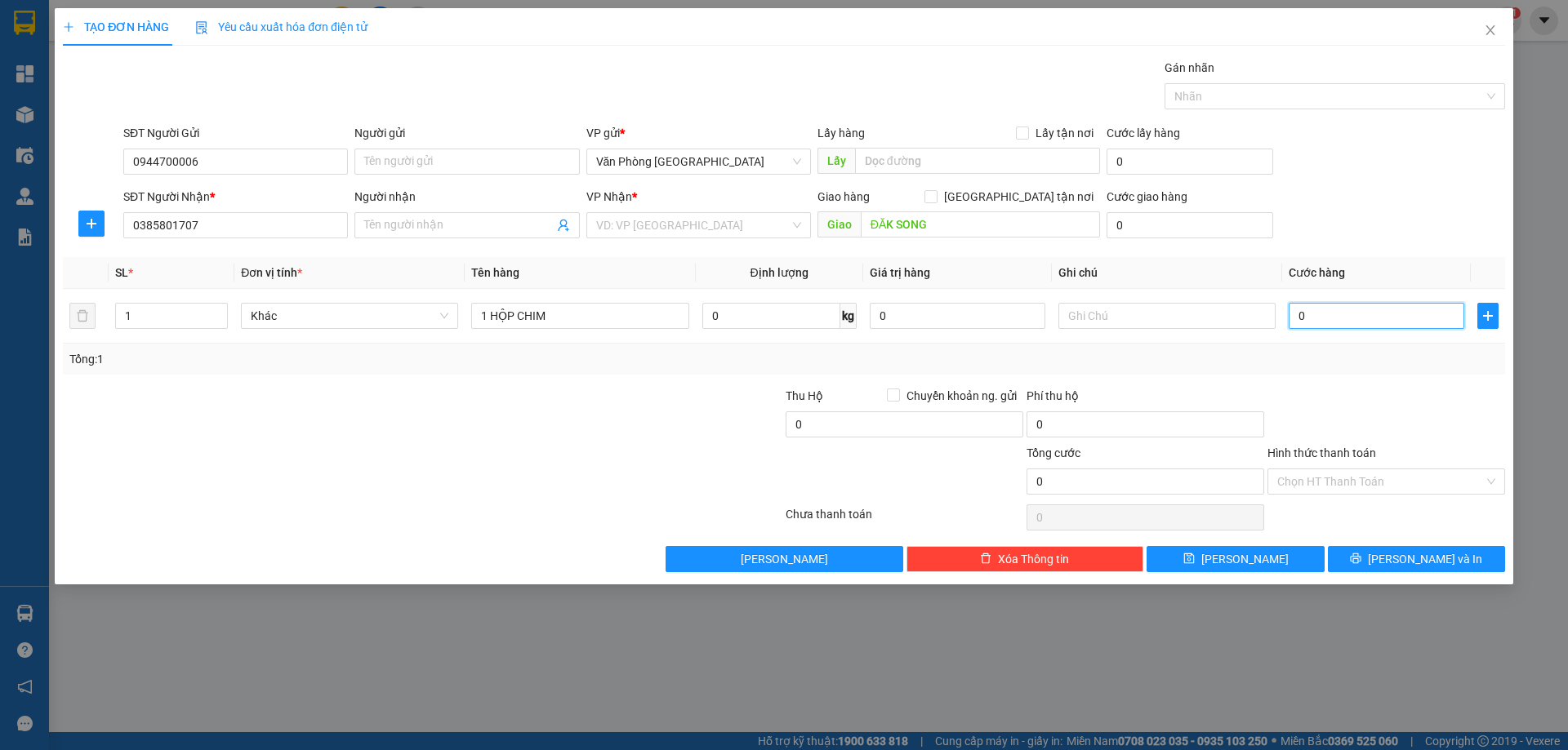
type input "1"
type input "15"
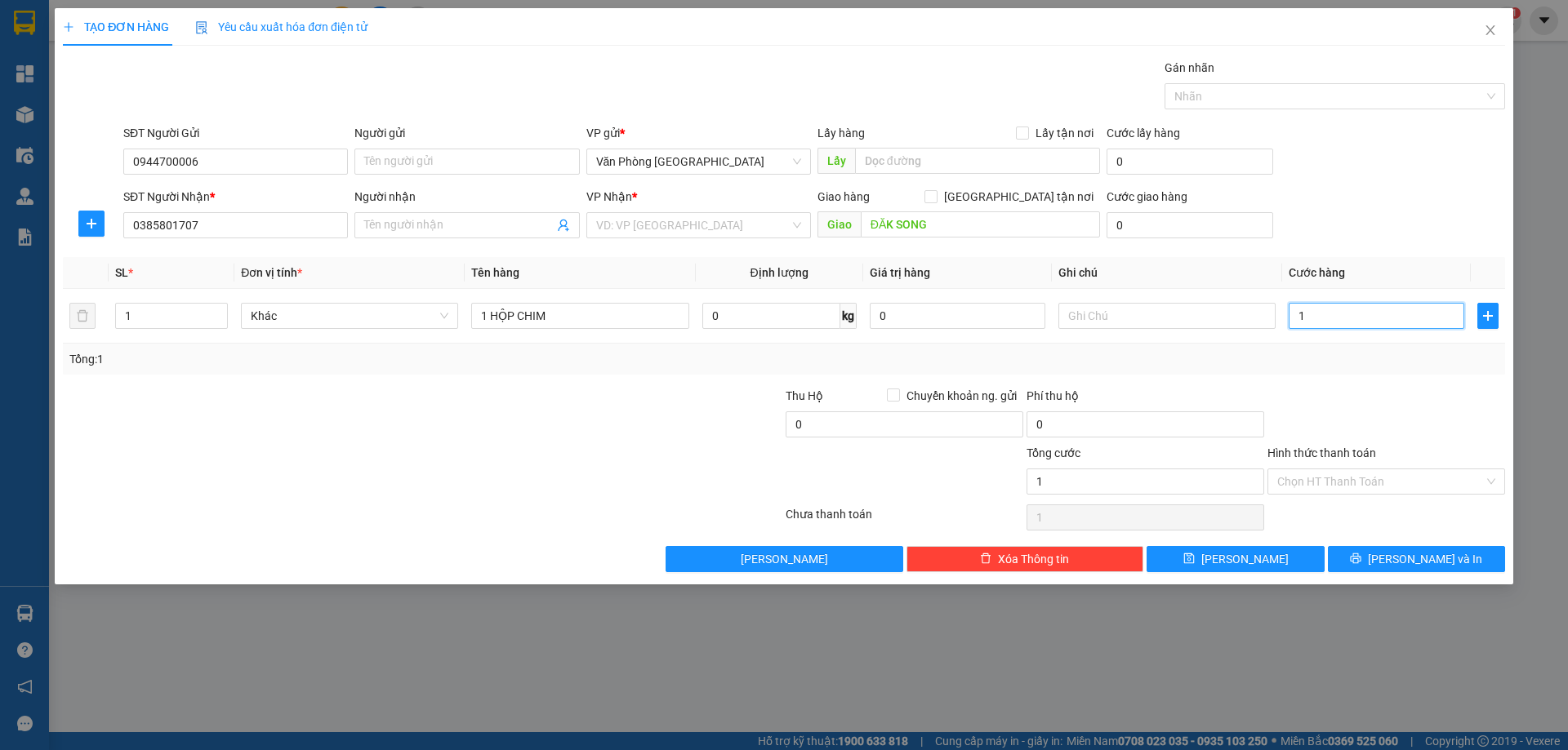
type input "15"
type input "150"
type input "150.000"
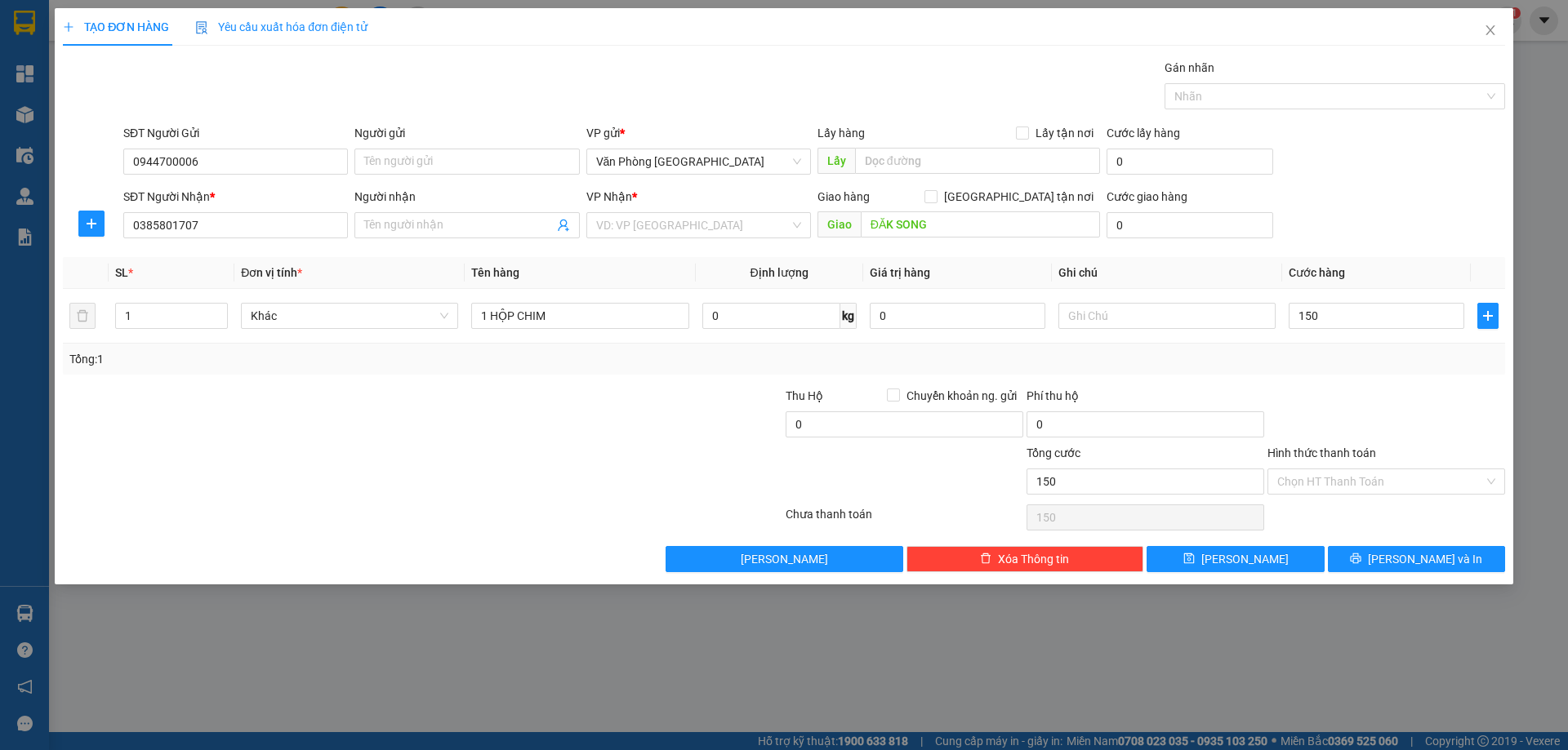
type input "150.000"
drag, startPoint x: 1379, startPoint y: 402, endPoint x: 1375, endPoint y: 425, distance: 23.3
click at [1377, 410] on div at bounding box center [1386, 415] width 241 height 57
click at [1429, 546] on button "[PERSON_NAME] và In" at bounding box center [1416, 558] width 177 height 26
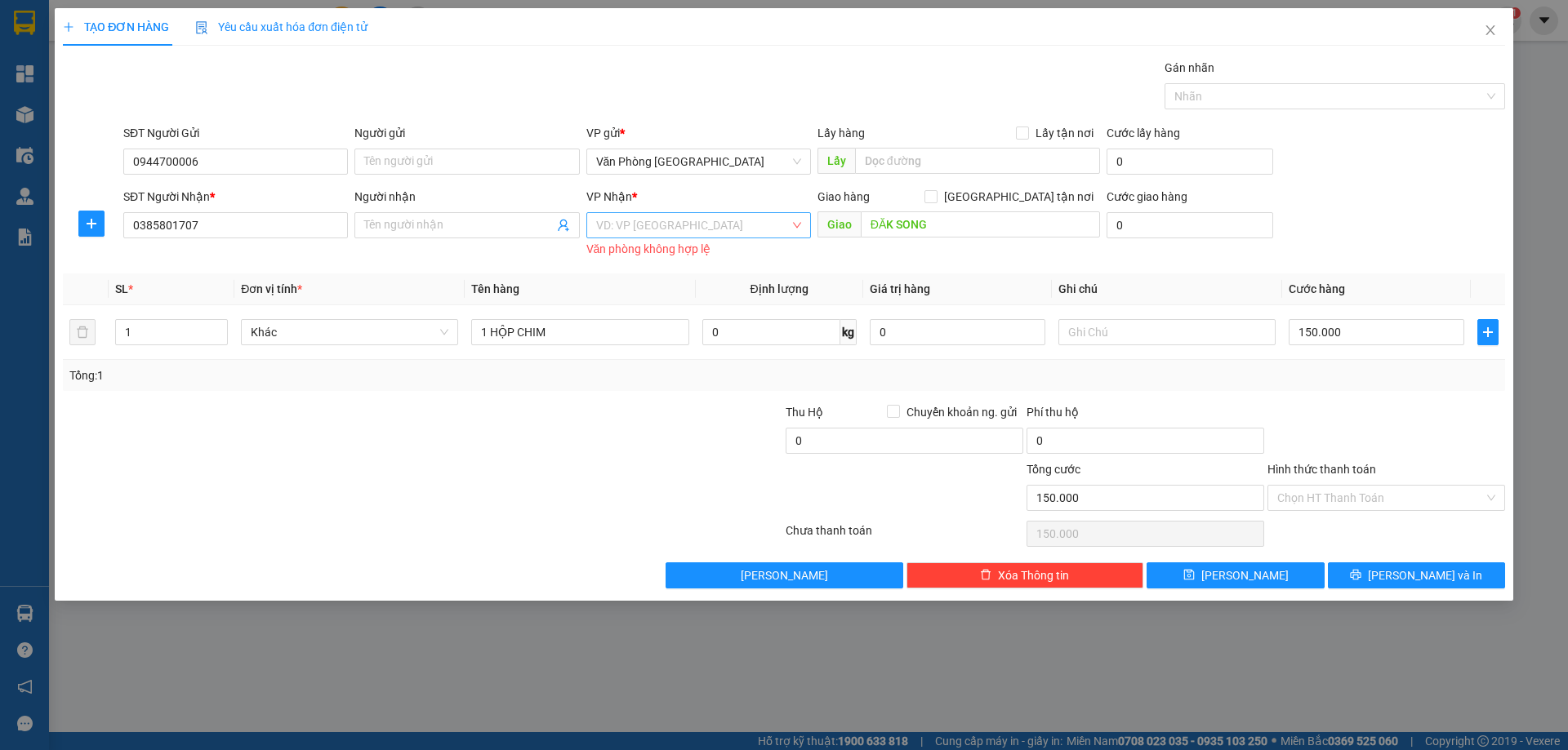
click at [745, 232] on input "search" at bounding box center [693, 225] width 194 height 25
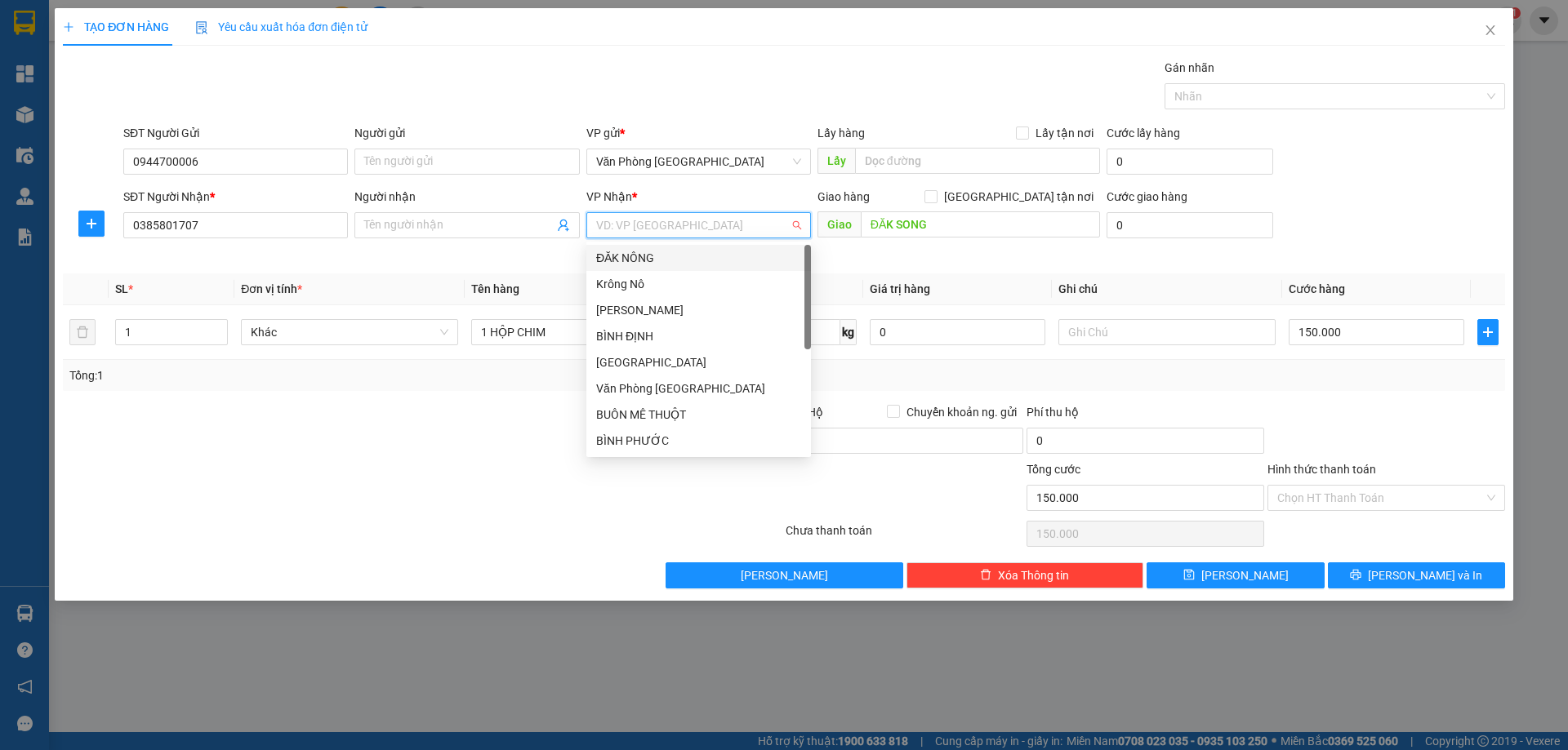
click at [639, 265] on div "ĐĂK NÔNG" at bounding box center [698, 258] width 205 height 18
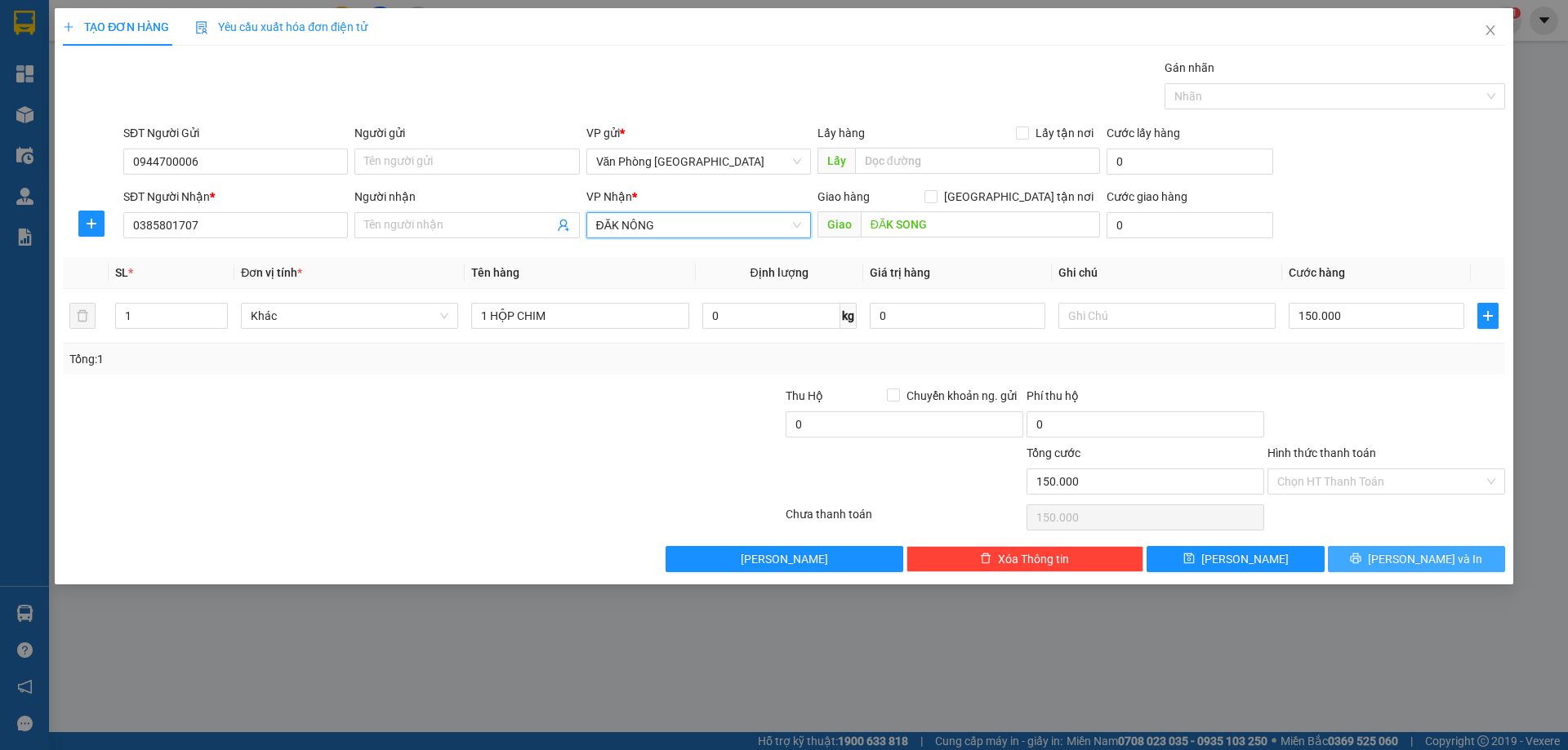
click at [1361, 565] on span "printer" at bounding box center [1355, 558] width 12 height 13
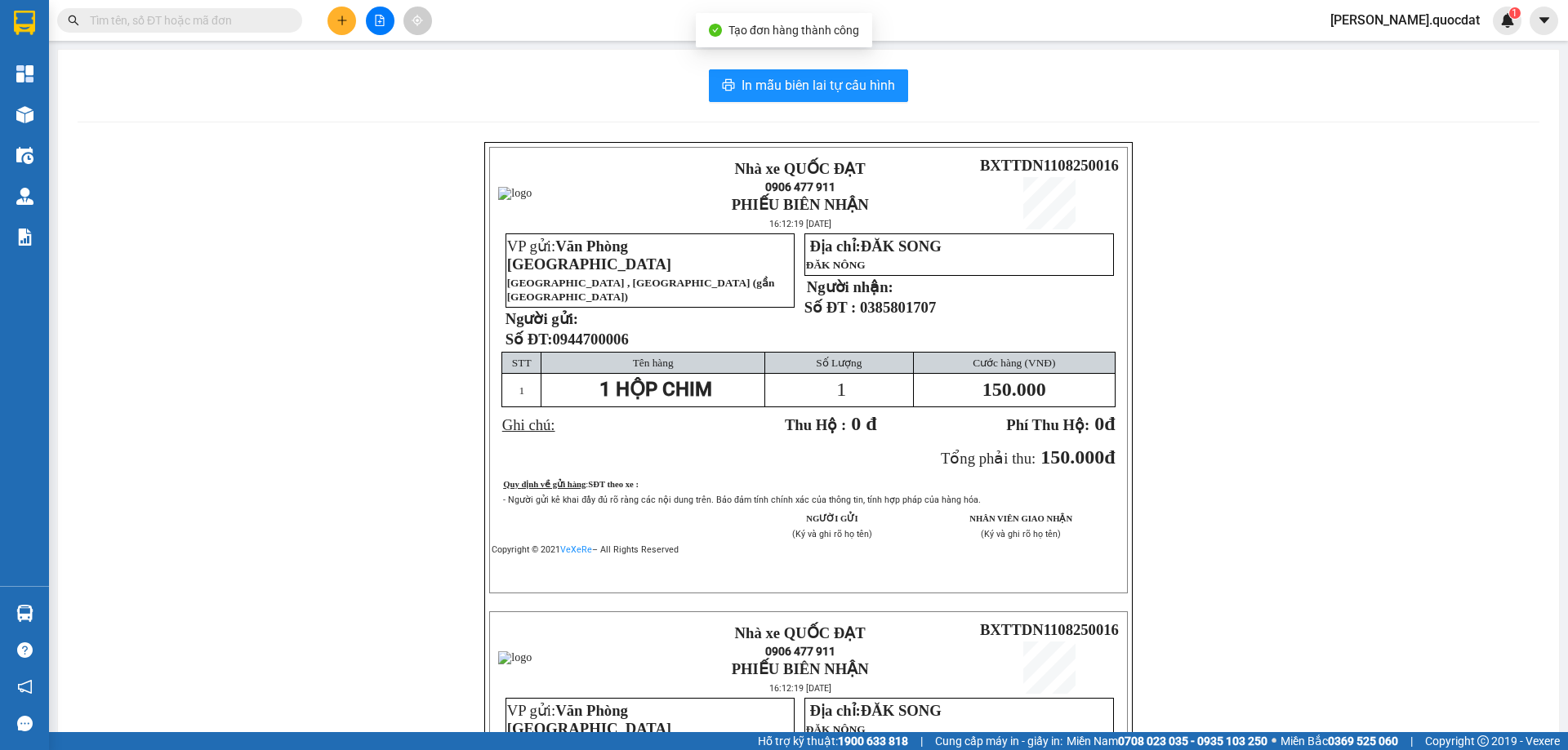
click at [755, 104] on div "In mẫu biên lai tự cấu hình Nhà xe QUỐC ĐẠT 0906 477 911 PHIẾU BIÊN NHẬN 16:12:…" at bounding box center [809, 576] width 1501 height 1053
click at [803, 77] on span "In mẫu biên lai tự cấu hình" at bounding box center [818, 85] width 153 height 21
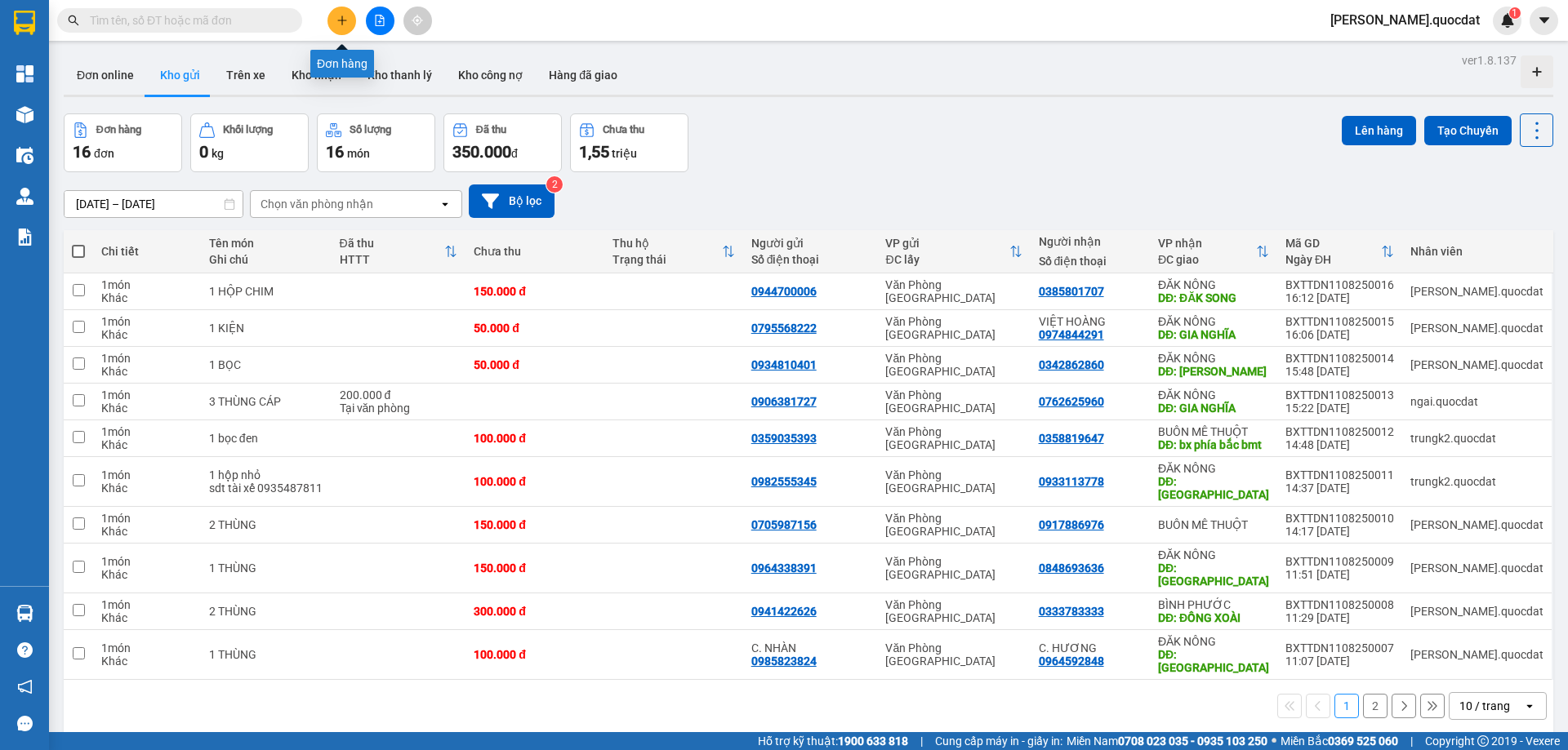
click at [339, 22] on icon "plus" at bounding box center [342, 21] width 12 height 12
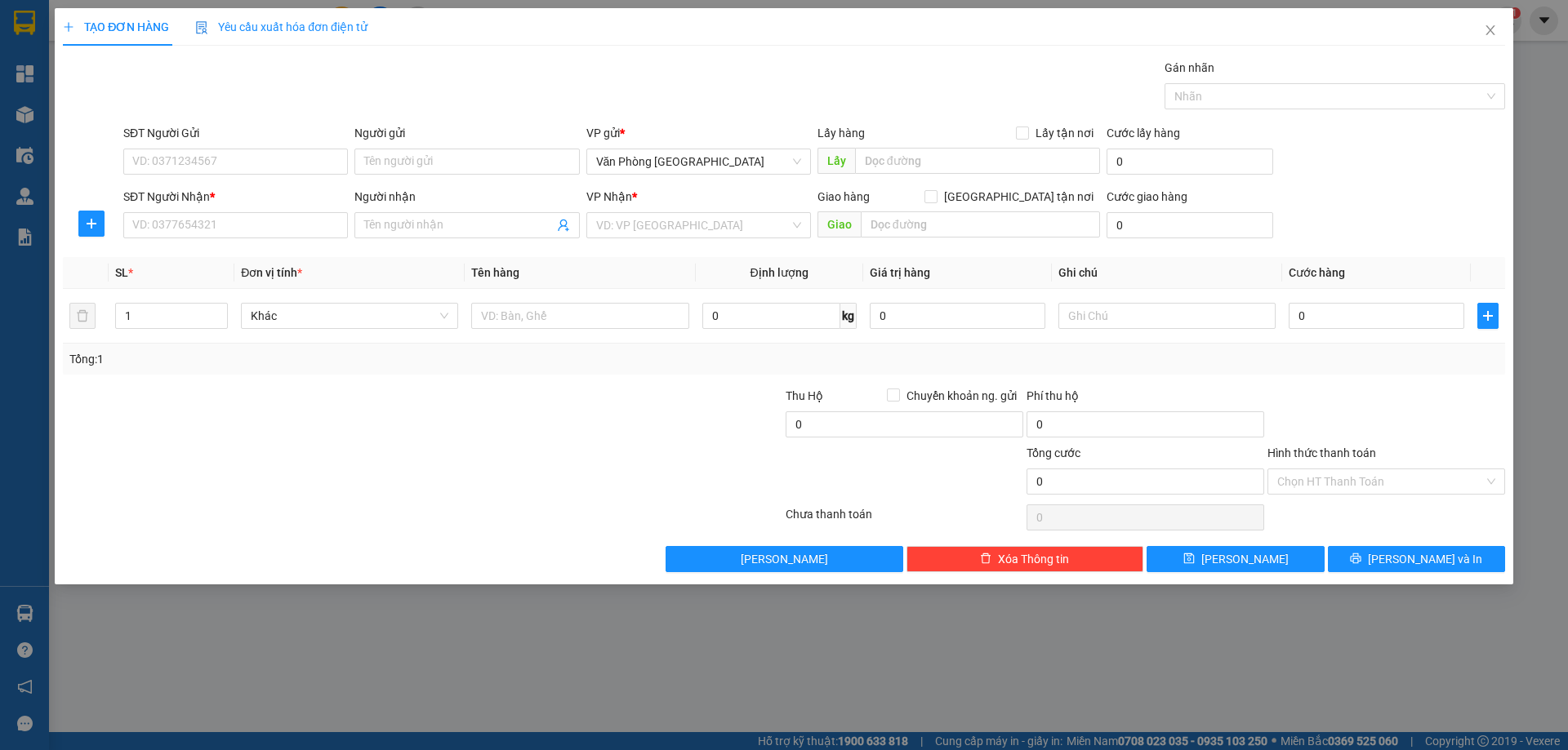
click at [271, 204] on div "SĐT Người Nhận *" at bounding box center [235, 197] width 224 height 18
click at [271, 212] on input "SĐT Người Nhận *" at bounding box center [235, 225] width 224 height 26
click at [263, 213] on input "SĐT Người Nhận *" at bounding box center [235, 225] width 224 height 26
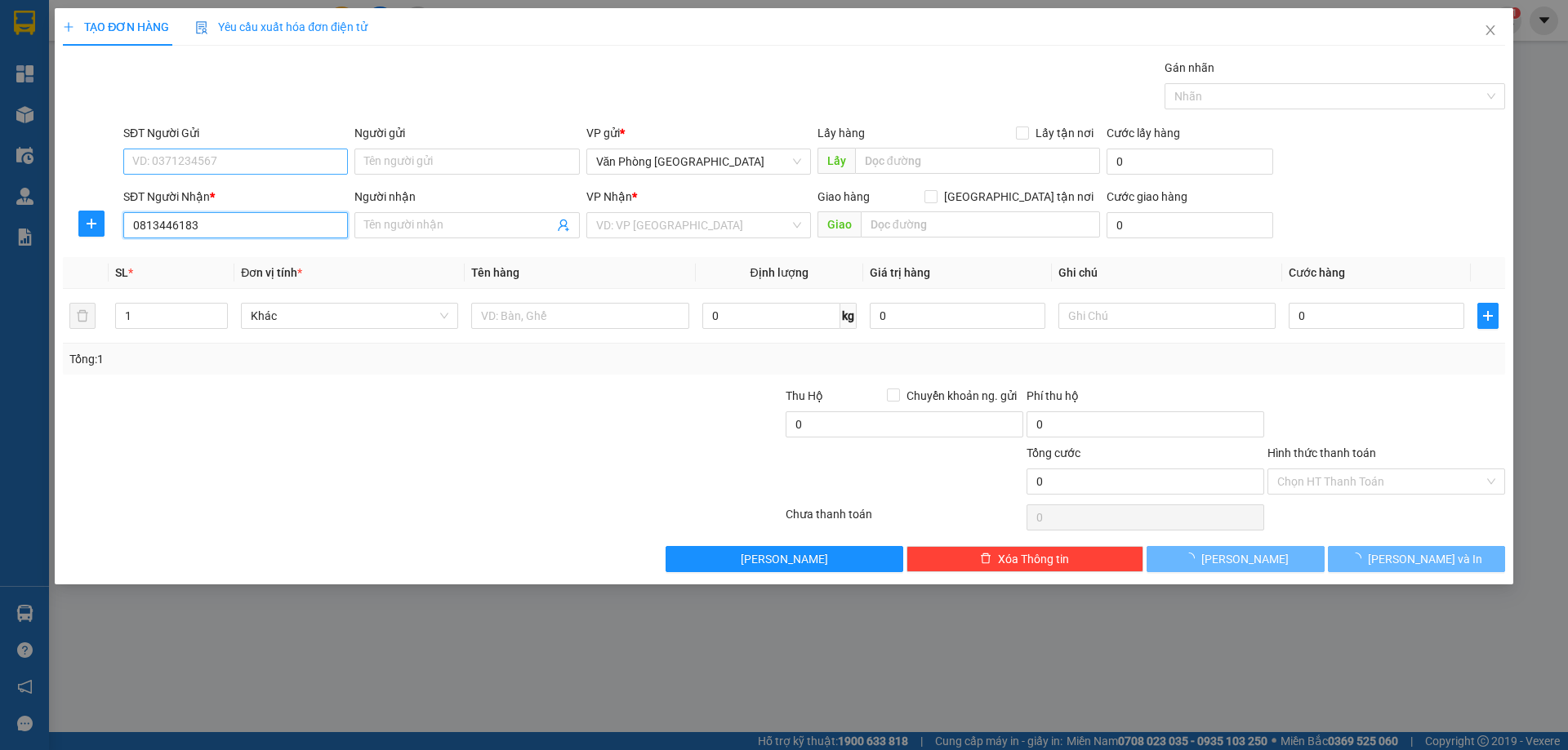
type input "0813446183"
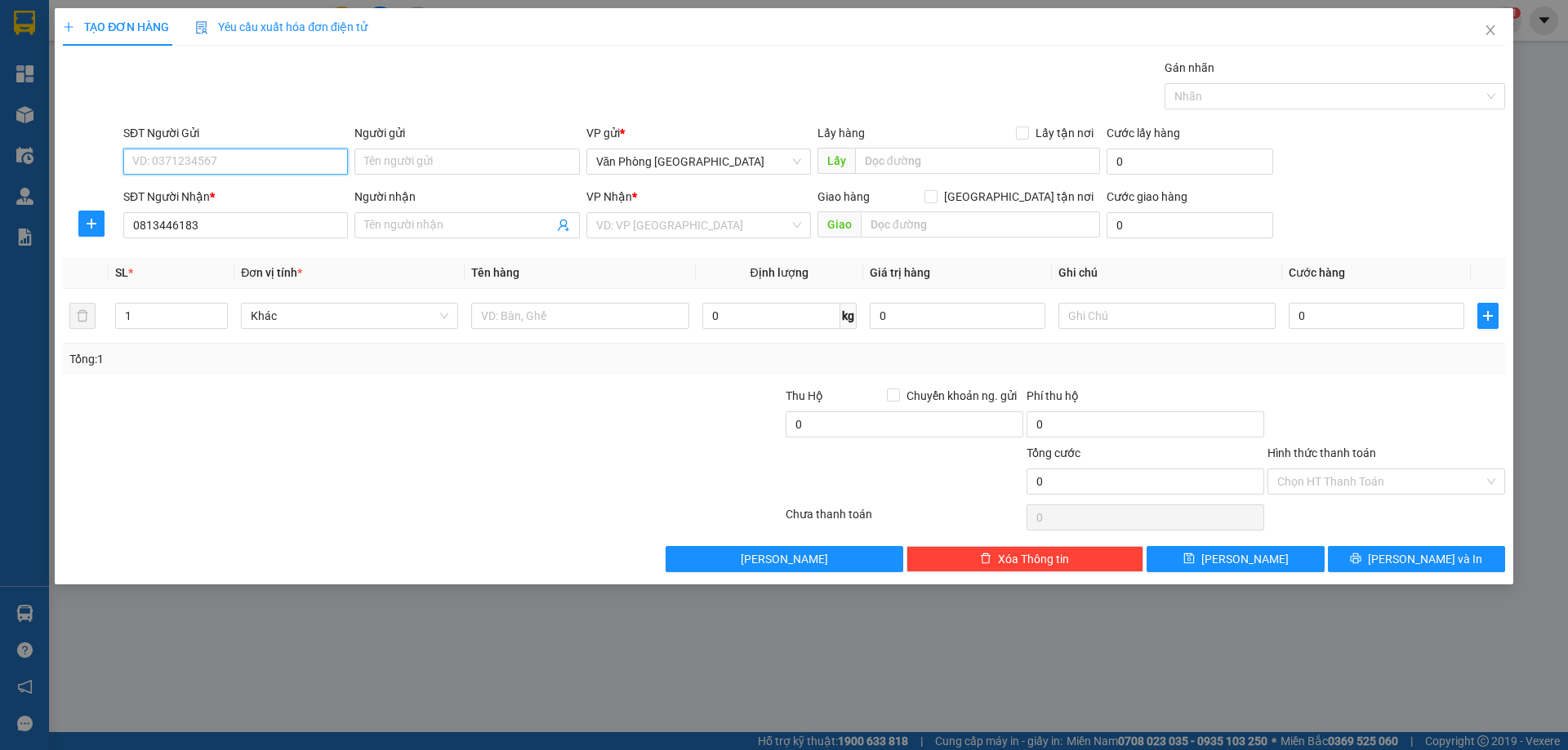
click at [207, 157] on input "SĐT Người Gửi" at bounding box center [235, 161] width 224 height 26
click at [625, 236] on input "search" at bounding box center [693, 225] width 194 height 25
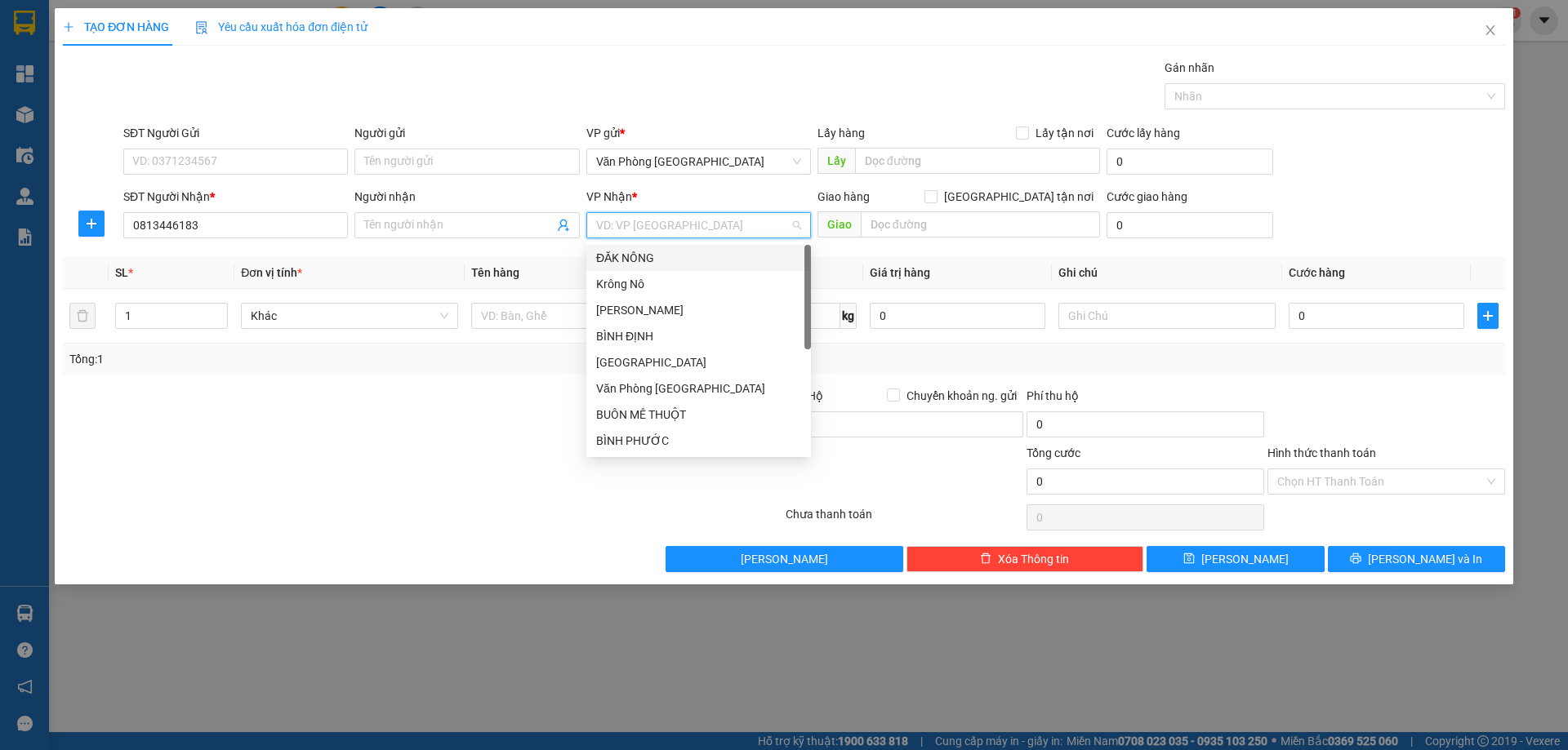
click at [638, 255] on div "ĐĂK NÔNG" at bounding box center [698, 258] width 205 height 18
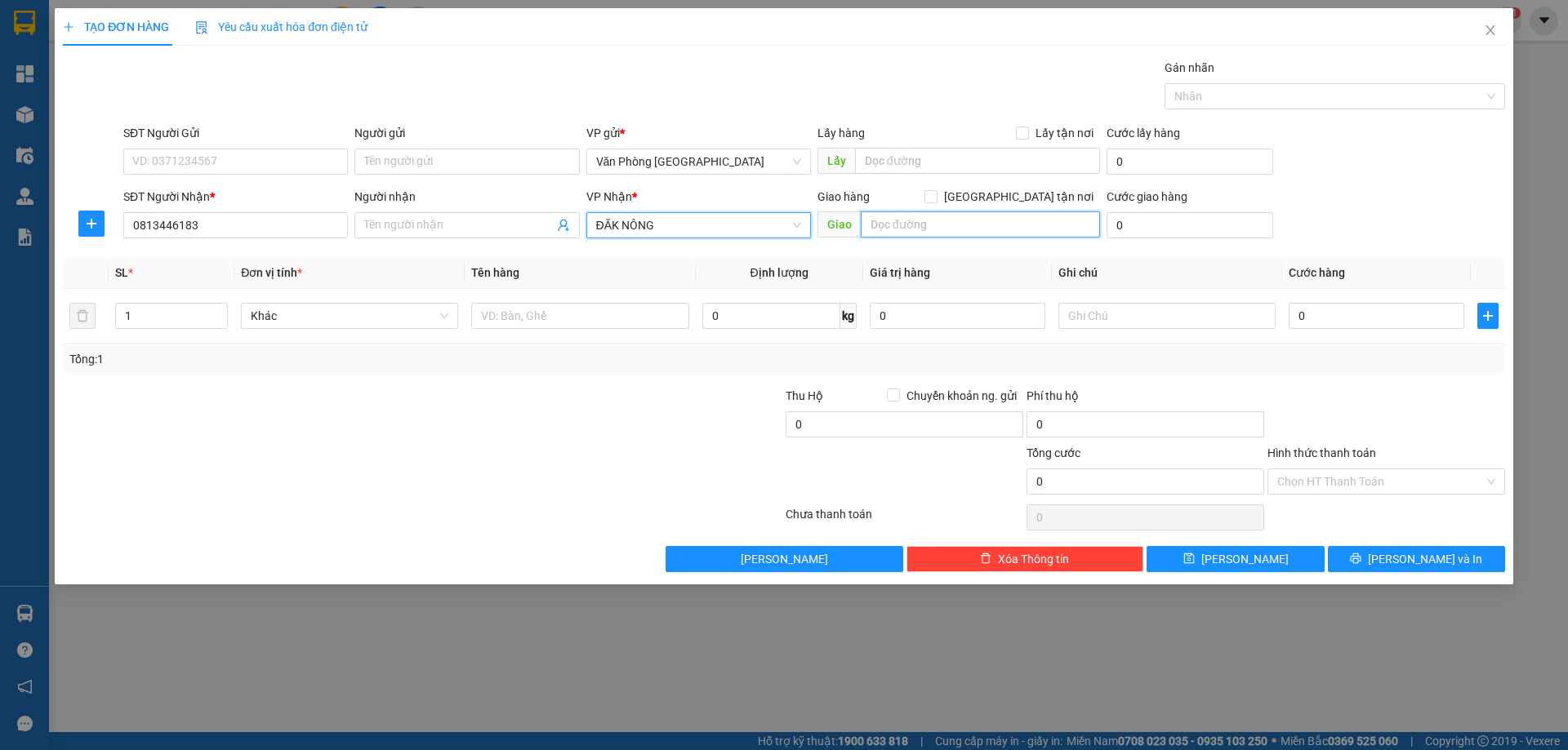
click at [879, 222] on input "text" at bounding box center [980, 224] width 239 height 26
type input "D"
type input "ĐĂK SONG"
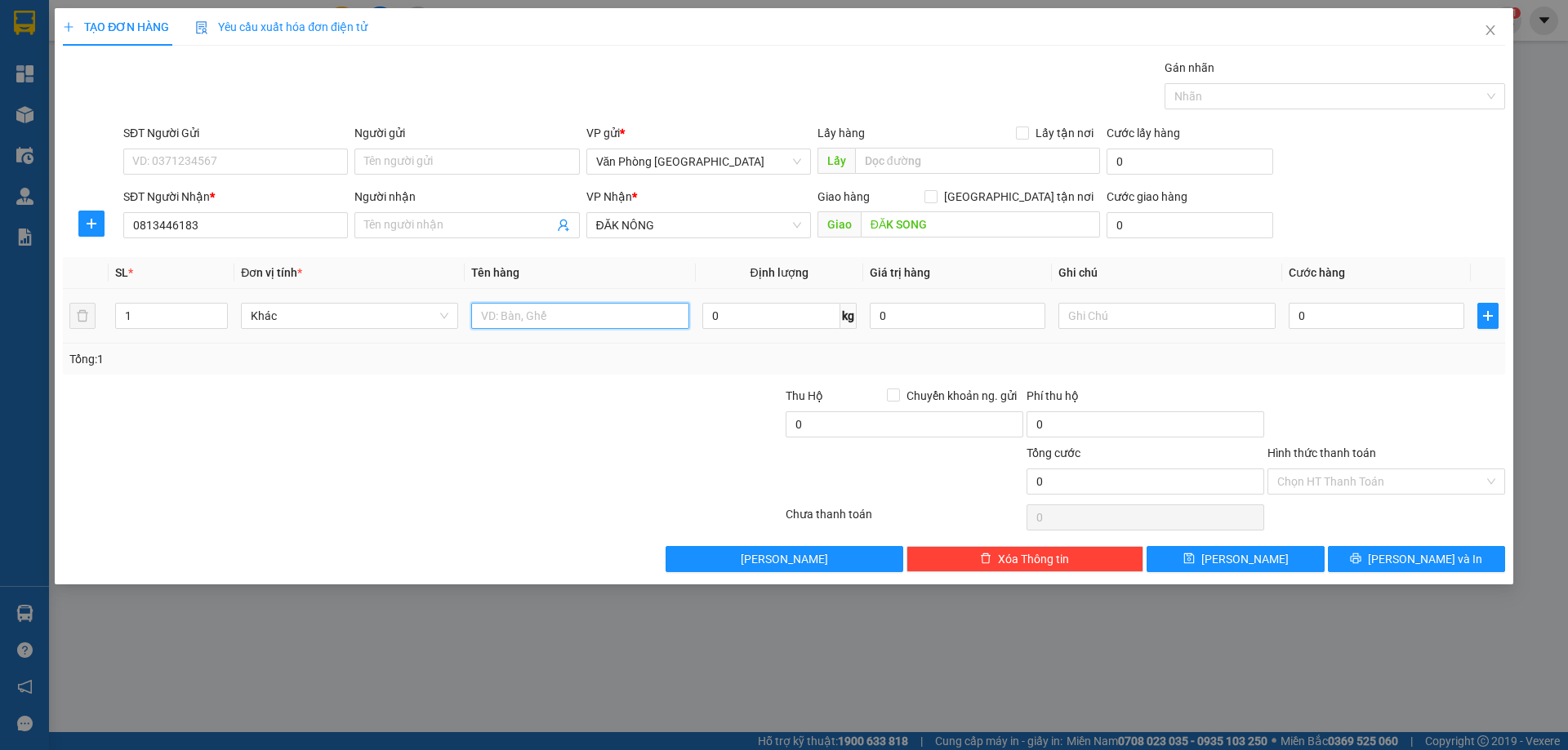
click at [498, 321] on input "text" at bounding box center [579, 315] width 218 height 26
type input "5 BAO"
click at [1327, 315] on input "0" at bounding box center [1376, 315] width 176 height 26
type input "2"
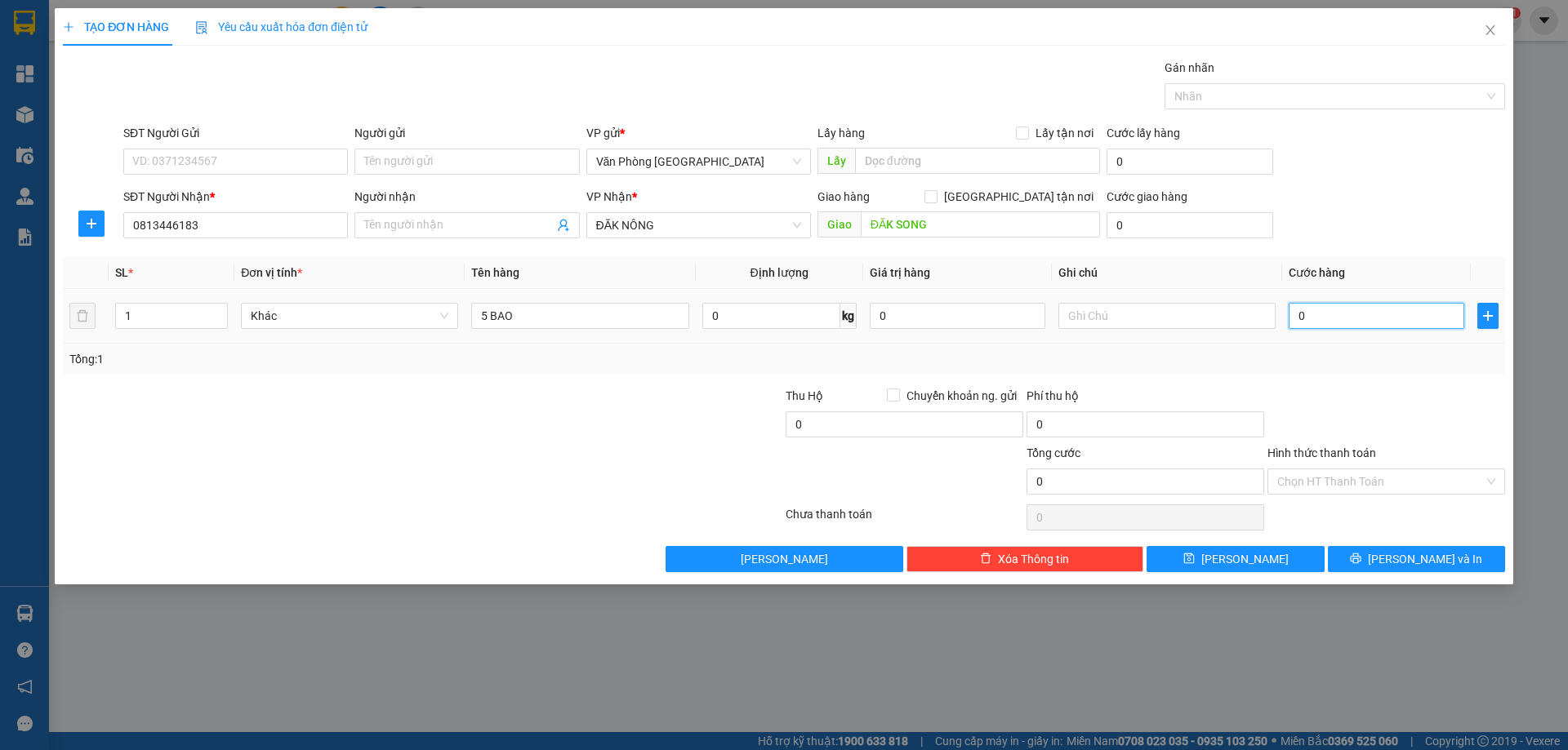
type input "2"
type input "25"
type input "2.510"
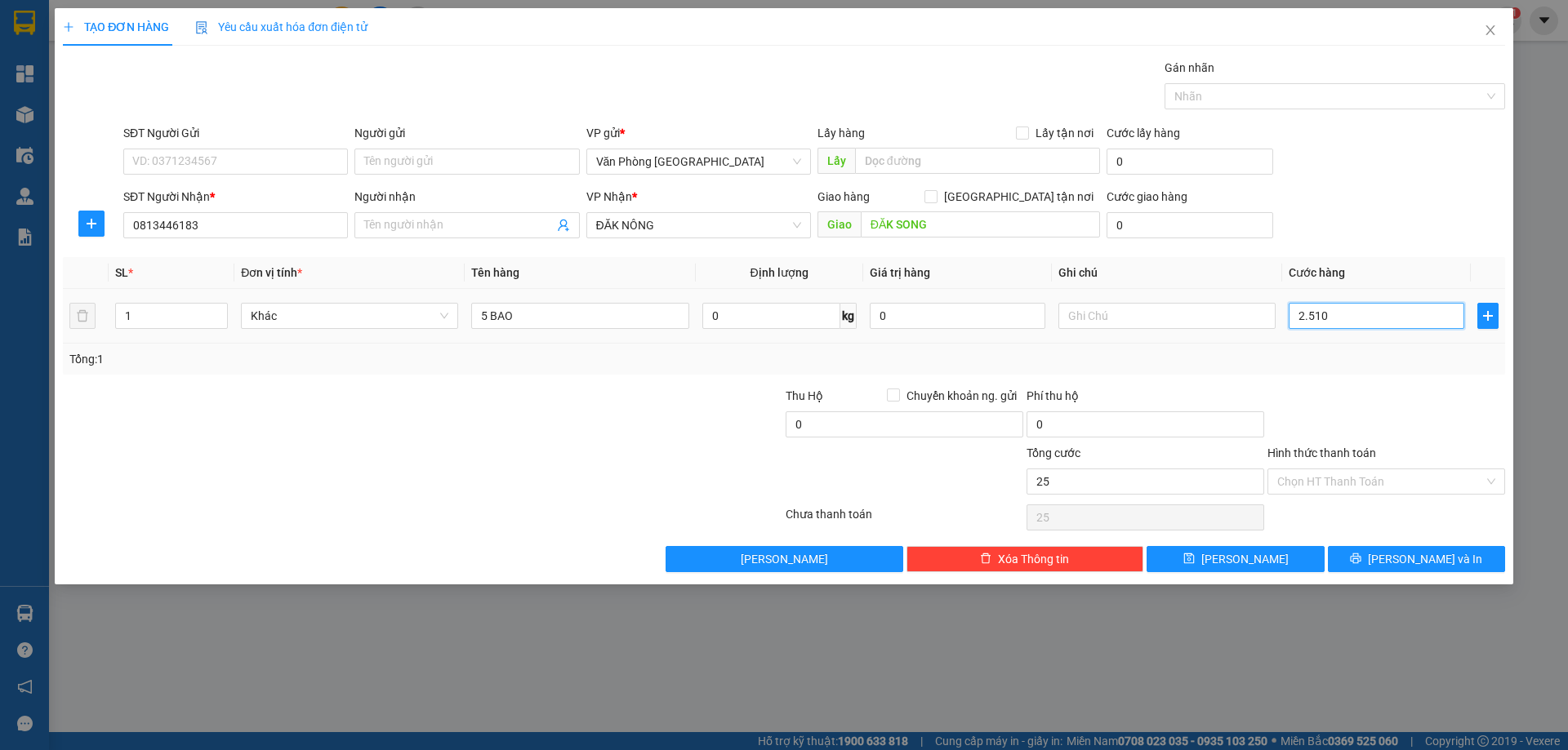
type input "2.510"
type input "251"
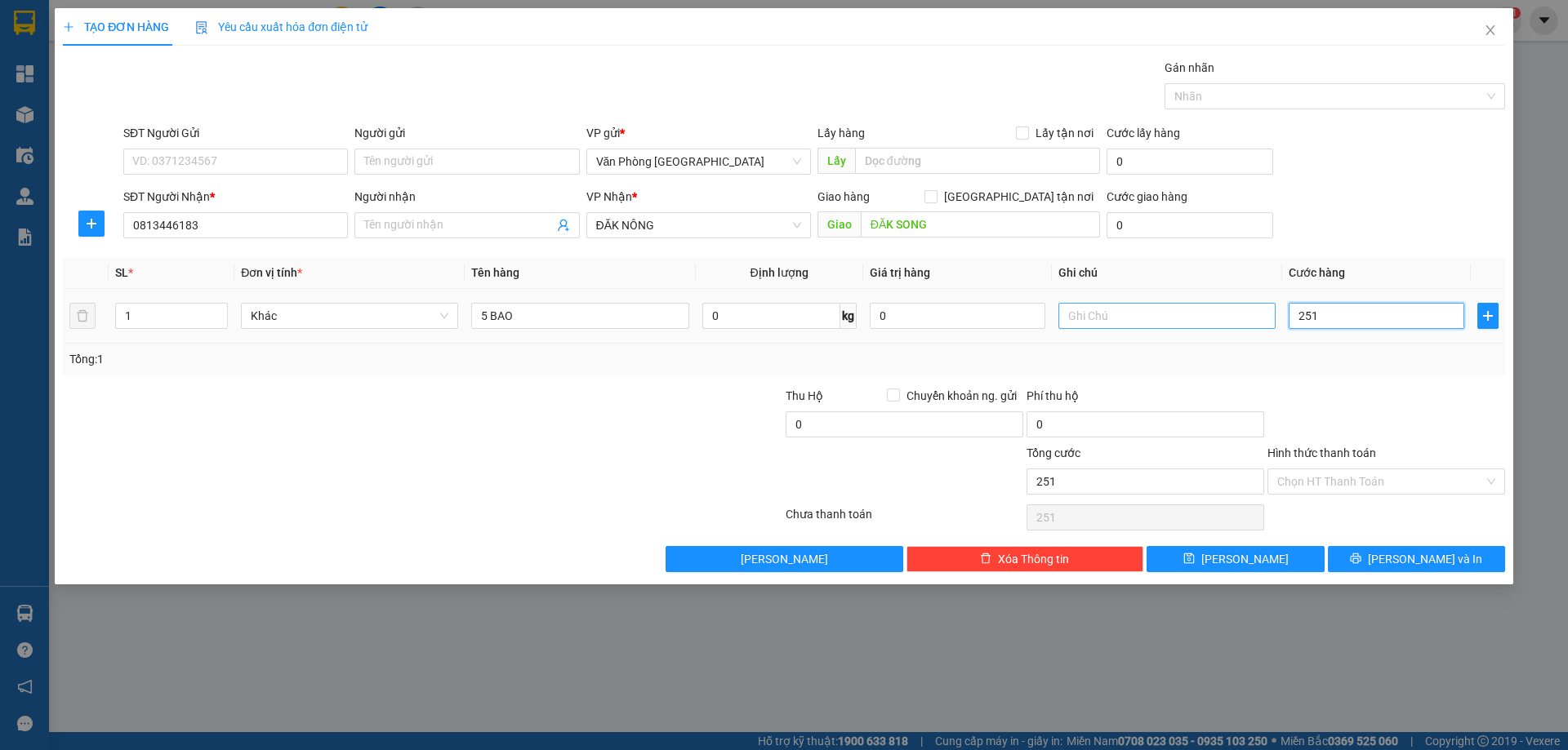
type input "25"
type input "250"
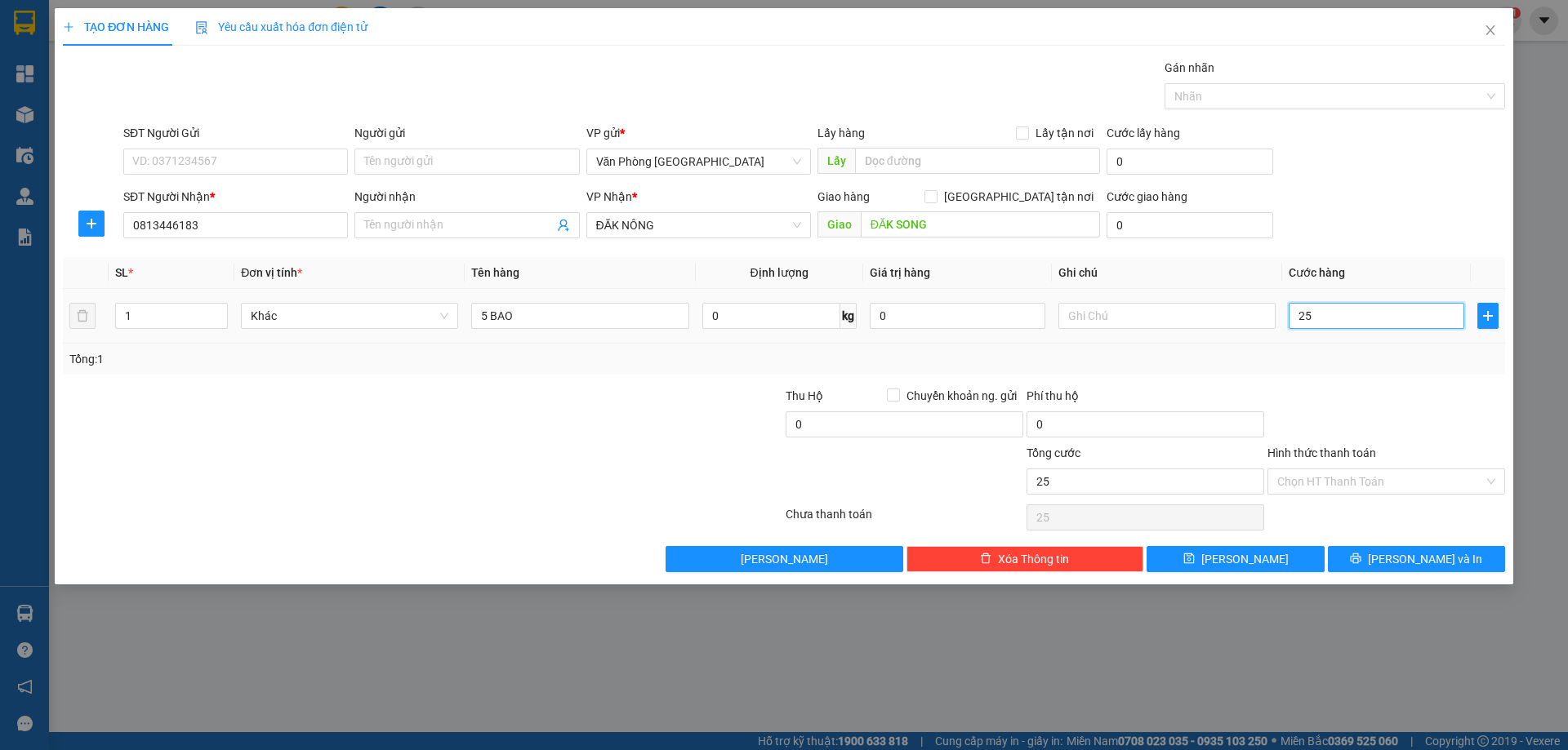
type input "250"
type input "250.000"
click at [1387, 364] on div "Tổng: 1" at bounding box center [783, 359] width 1429 height 18
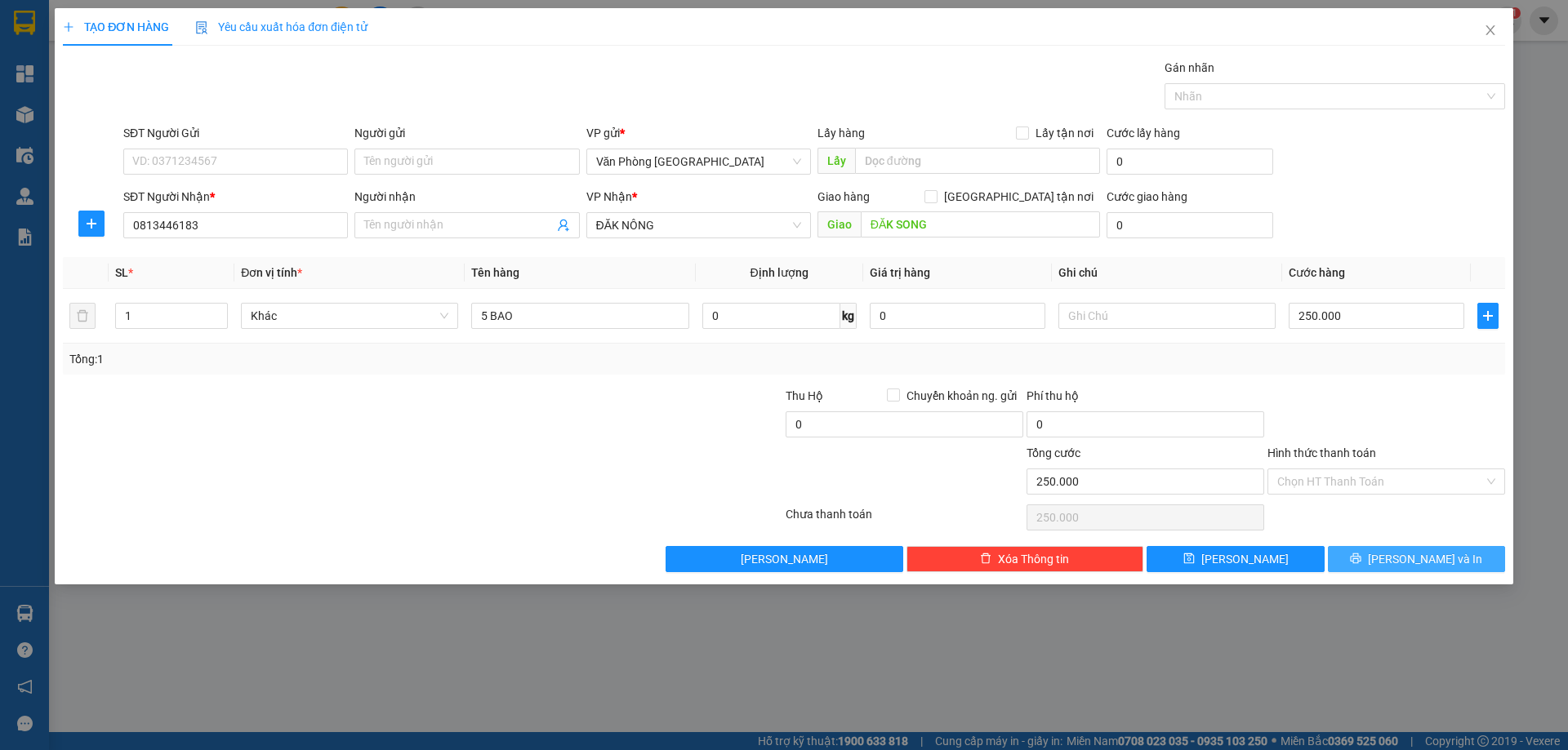
click at [1405, 562] on span "[PERSON_NAME] và In" at bounding box center [1425, 559] width 115 height 18
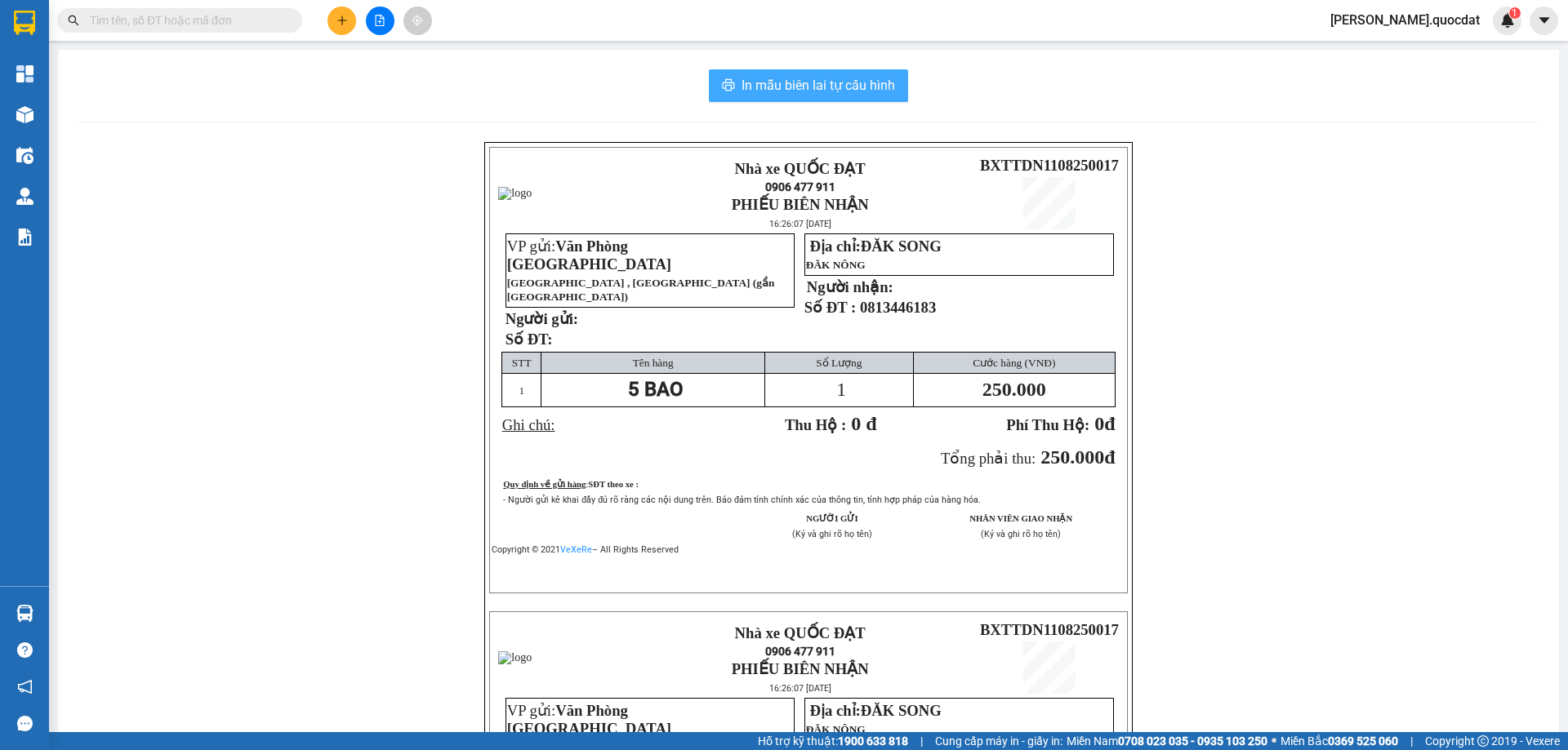
click at [864, 91] on span "In mẫu biên lai tự cấu hình" at bounding box center [818, 85] width 153 height 21
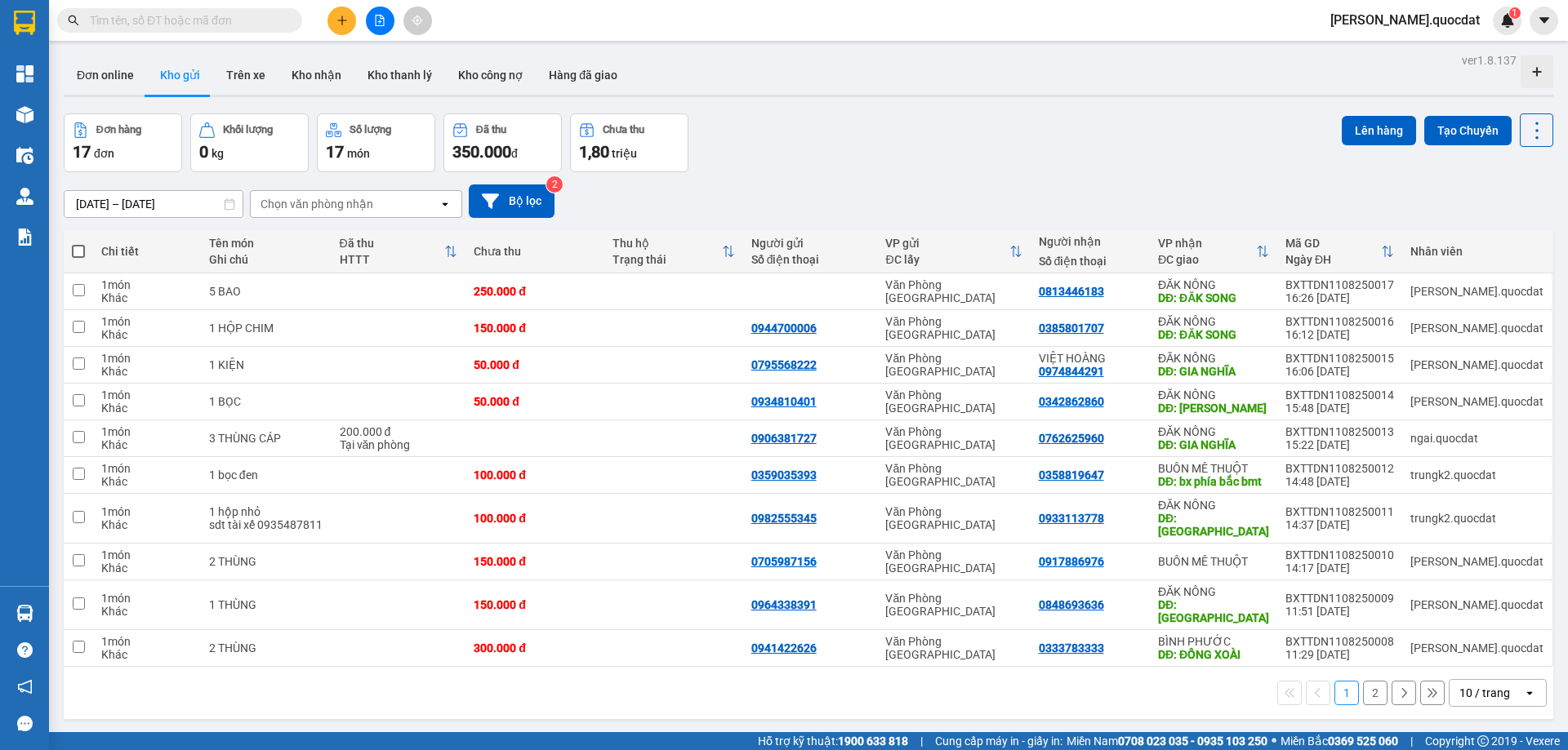
click at [1464, 685] on div "10 / trang" at bounding box center [1484, 693] width 50 height 17
click at [1470, 685] on div "10 / trang" at bounding box center [1484, 693] width 50 height 17
click at [1493, 651] on span "100 / trang" at bounding box center [1478, 643] width 58 height 17
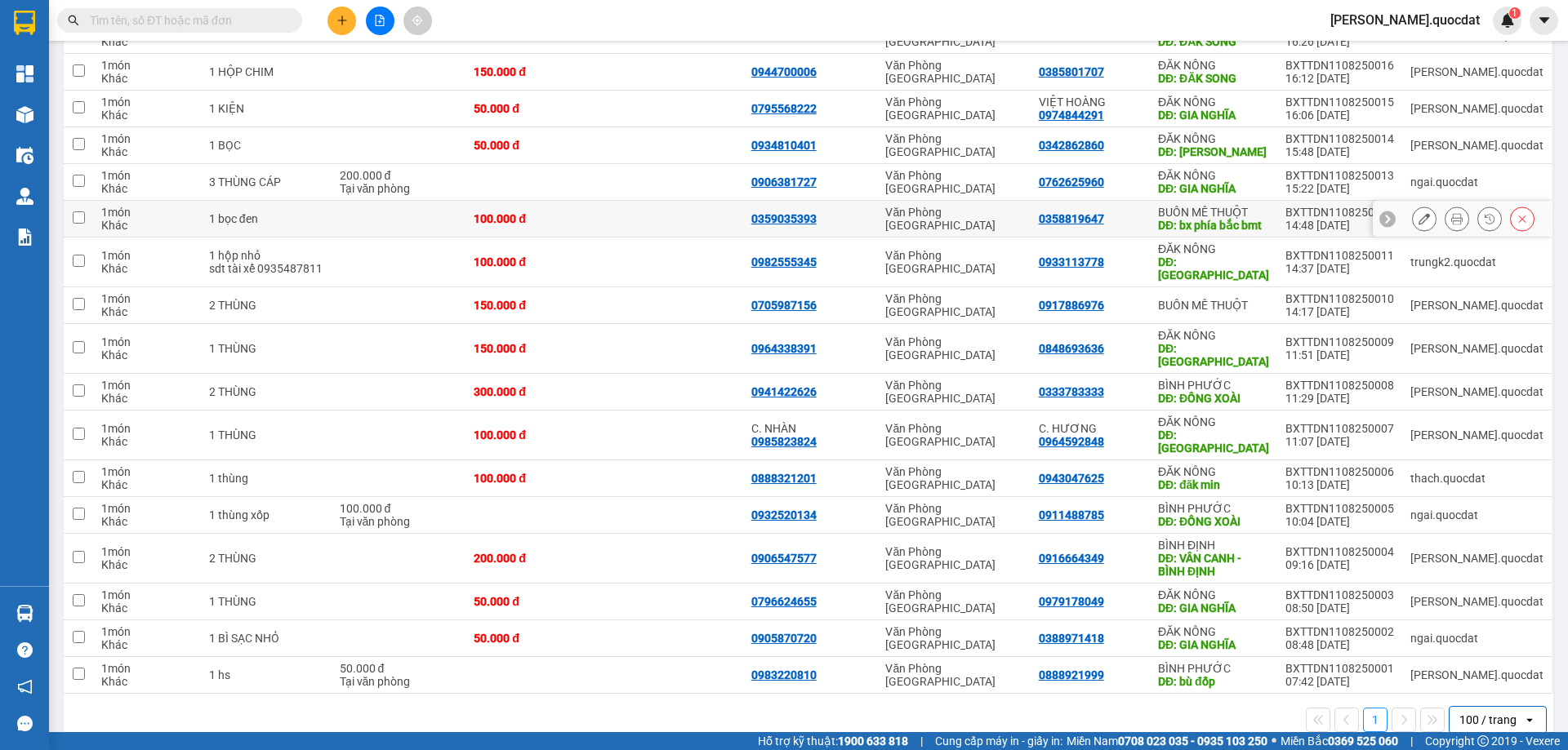
scroll to position [259, 0]
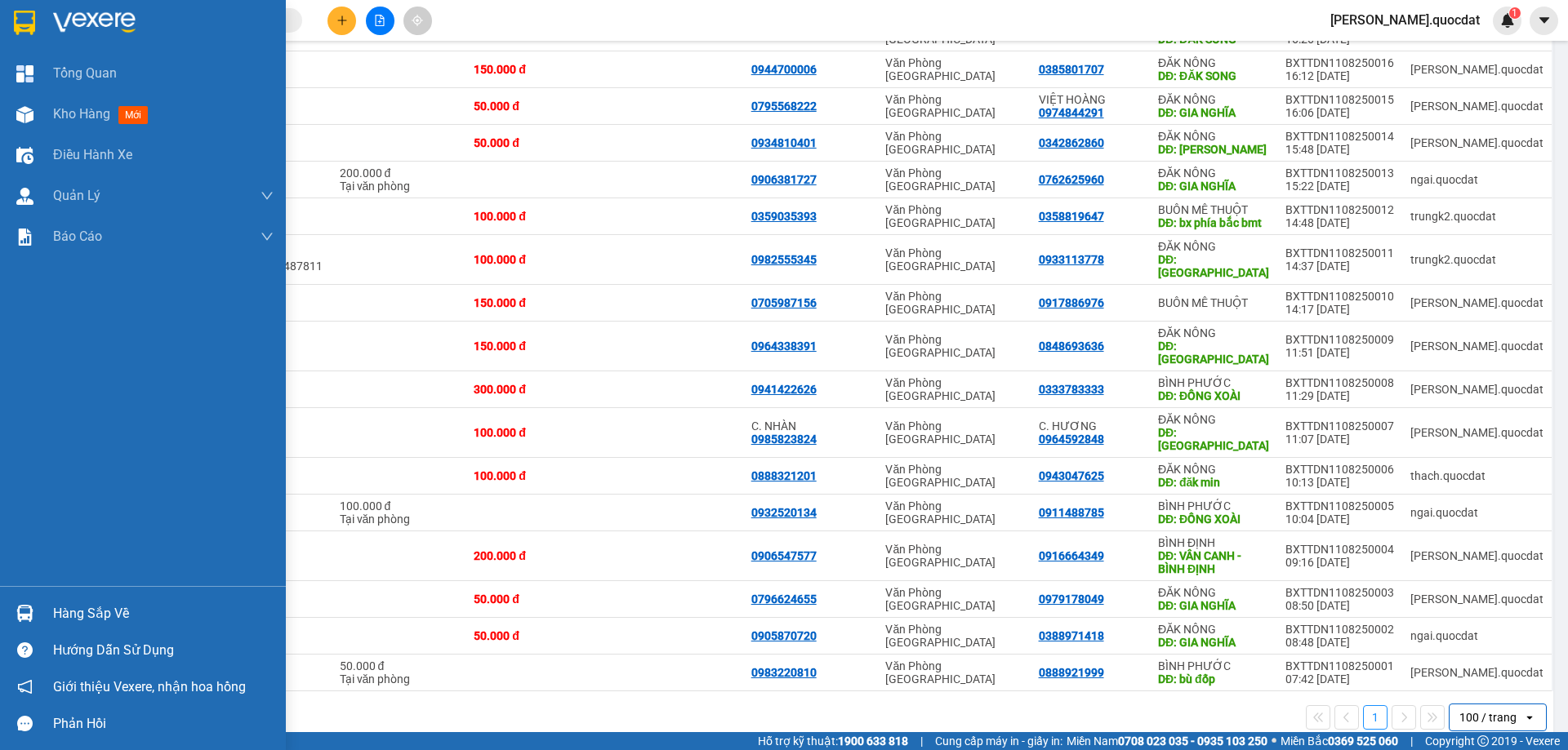
drag, startPoint x: 0, startPoint y: 381, endPoint x: 19, endPoint y: 377, distance: 19.4
click at [0, 381] on div "Tổng Quan Kho hàng mới Điều hành xe Quản [PERSON_NAME] lý thu hộ Quản lý chuyến…" at bounding box center [142, 319] width 286 height 533
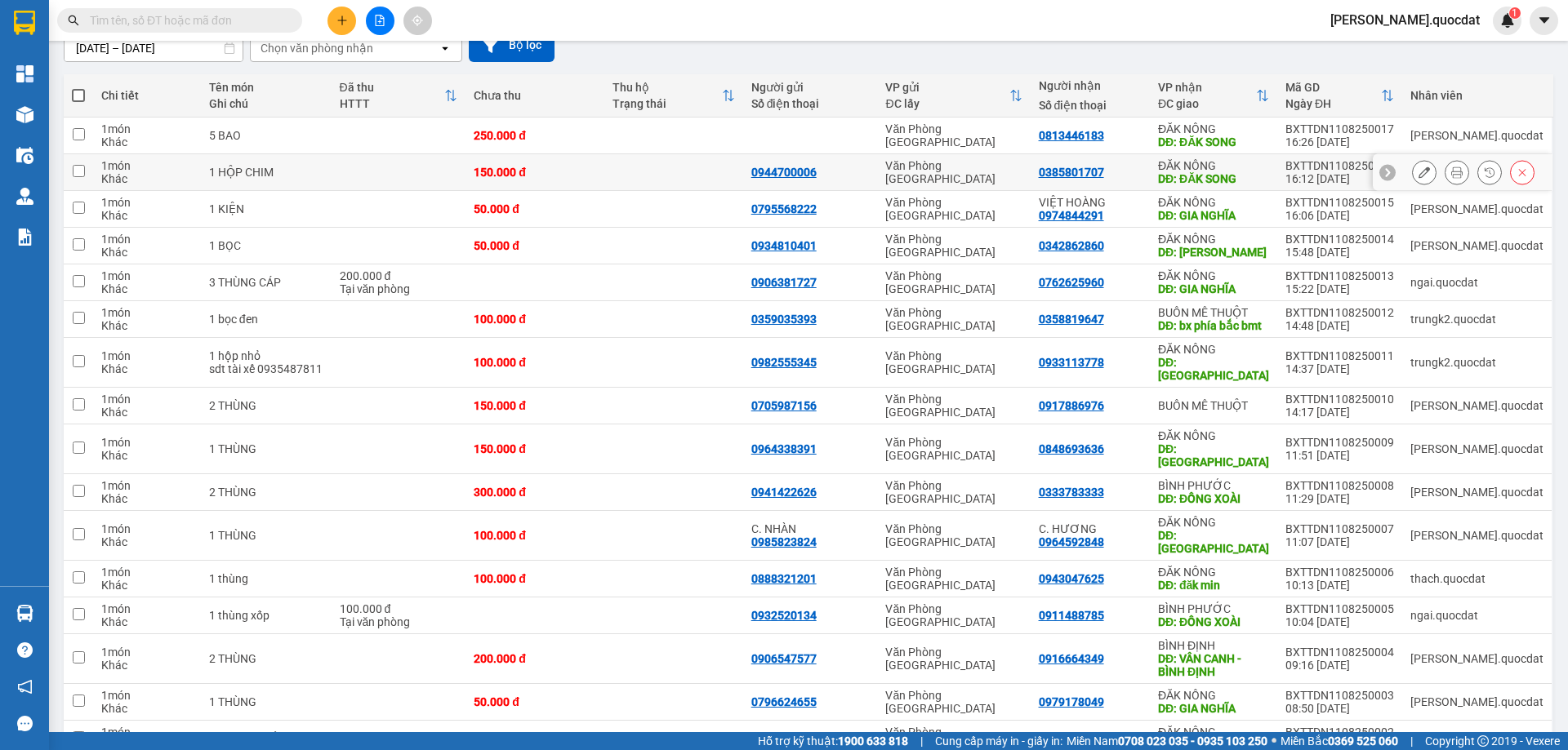
scroll to position [41, 0]
